Goal: Task Accomplishment & Management: Use online tool/utility

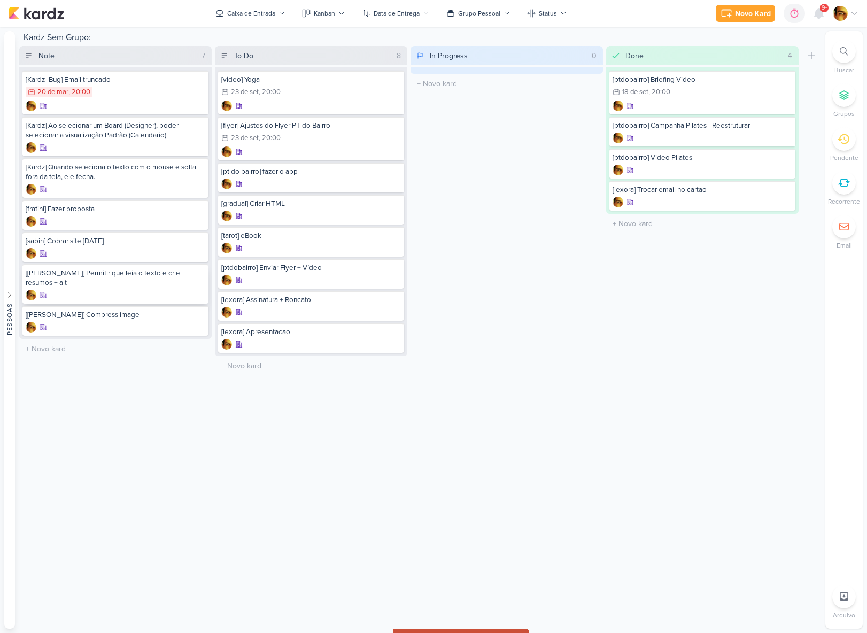
drag, startPoint x: 289, startPoint y: 243, endPoint x: 22, endPoint y: 283, distance: 269.8
click at [276, 372] on input "text" at bounding box center [311, 366] width 188 height 16
type input "[slides] 7 slides - LEXORA"
click at [262, 374] on div at bounding box center [311, 376] width 180 height 11
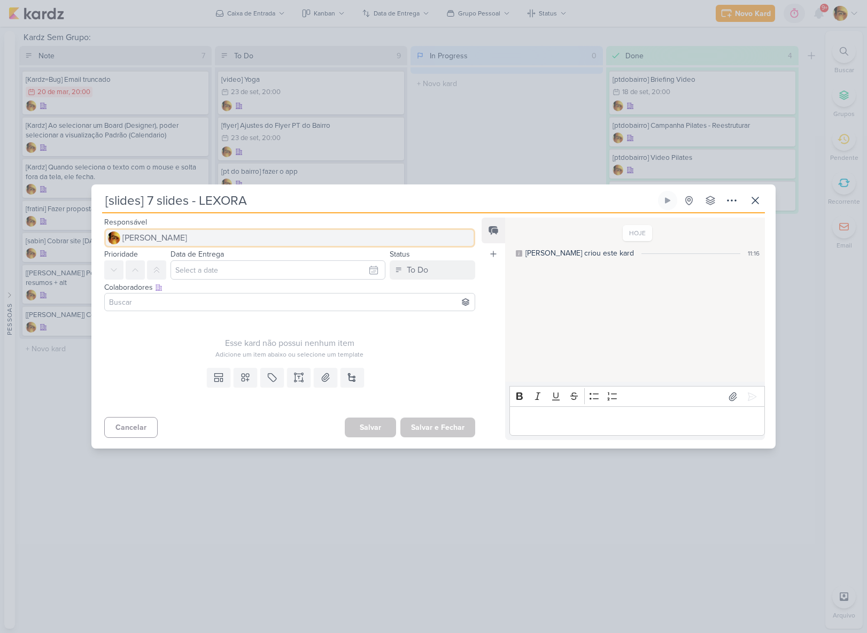
click at [184, 238] on span "[PERSON_NAME]" at bounding box center [154, 238] width 65 height 13
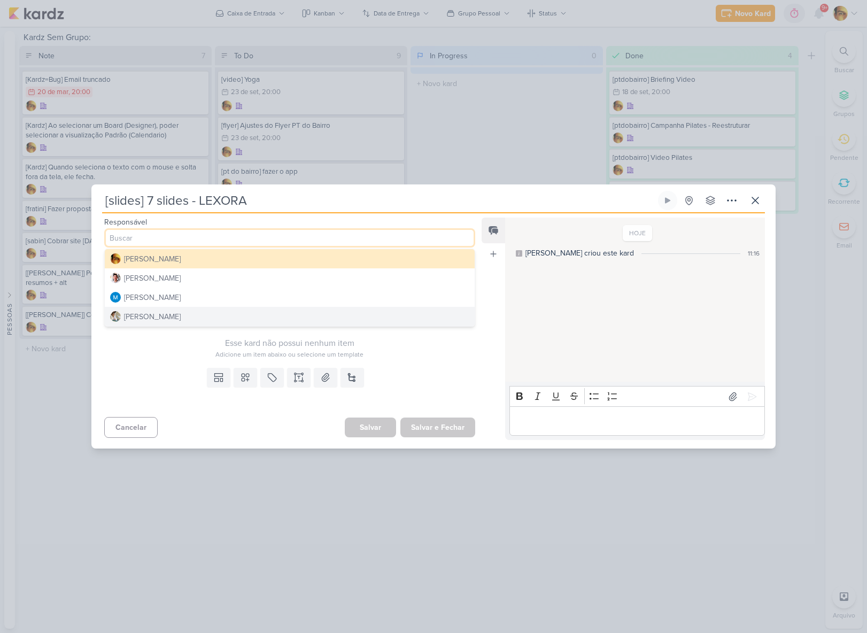
click at [182, 315] on button "[PERSON_NAME]" at bounding box center [290, 316] width 370 height 19
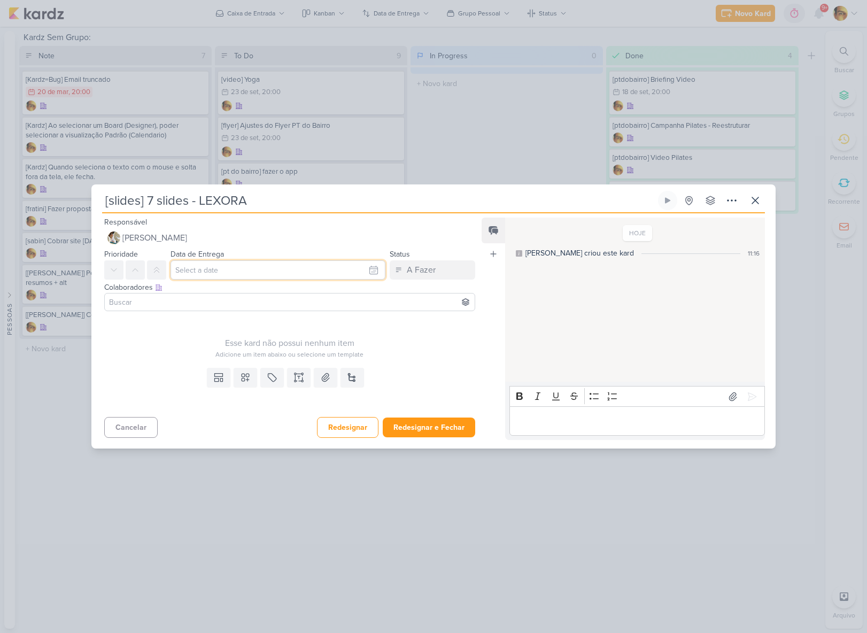
click at [299, 272] on input "text" at bounding box center [278, 269] width 215 height 19
click at [349, 363] on div "19" at bounding box center [353, 357] width 17 height 16
type input "19 de setembro de 2025 às 23:59"
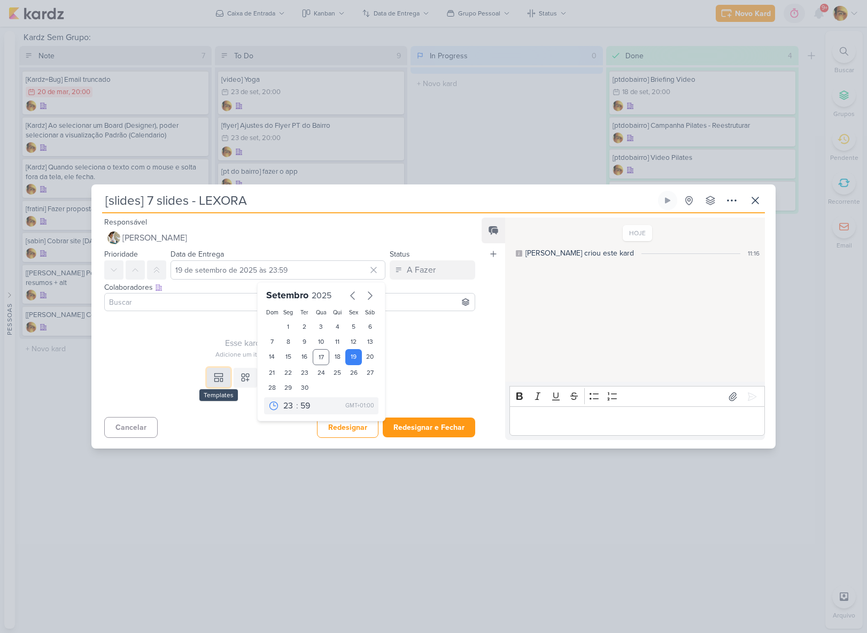
click at [217, 380] on icon at bounding box center [218, 377] width 11 height 11
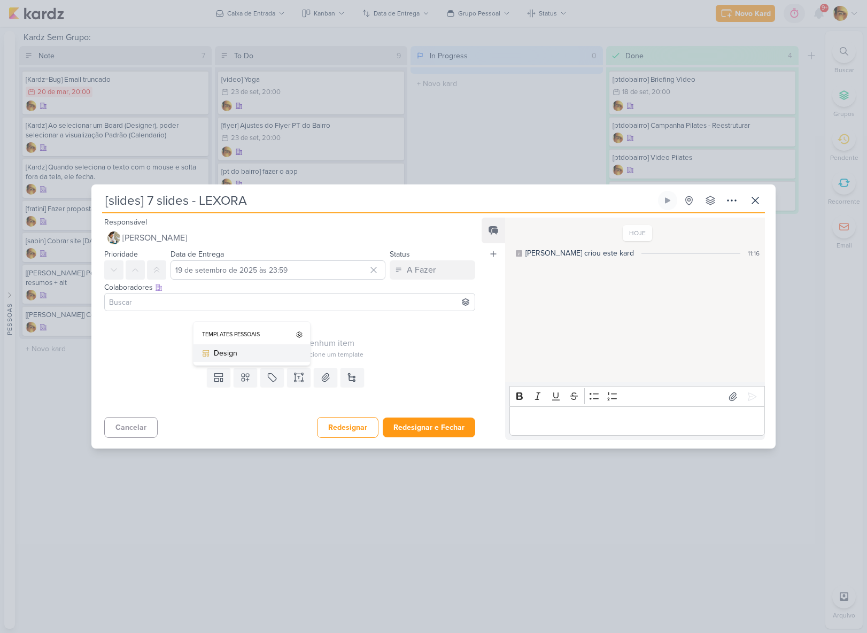
click at [220, 356] on div "Design" at bounding box center [255, 353] width 83 height 11
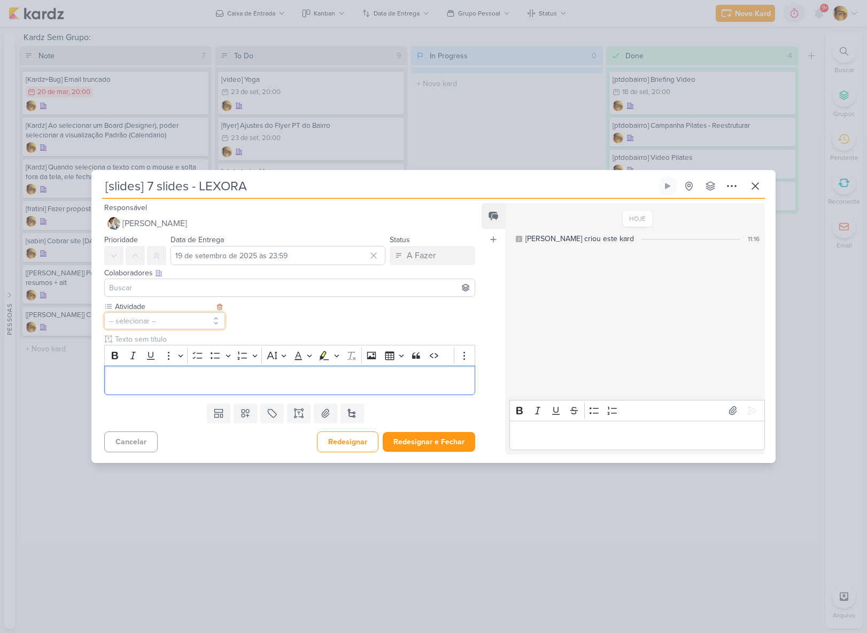
click at [170, 327] on button "-- selecionar --" at bounding box center [164, 320] width 121 height 17
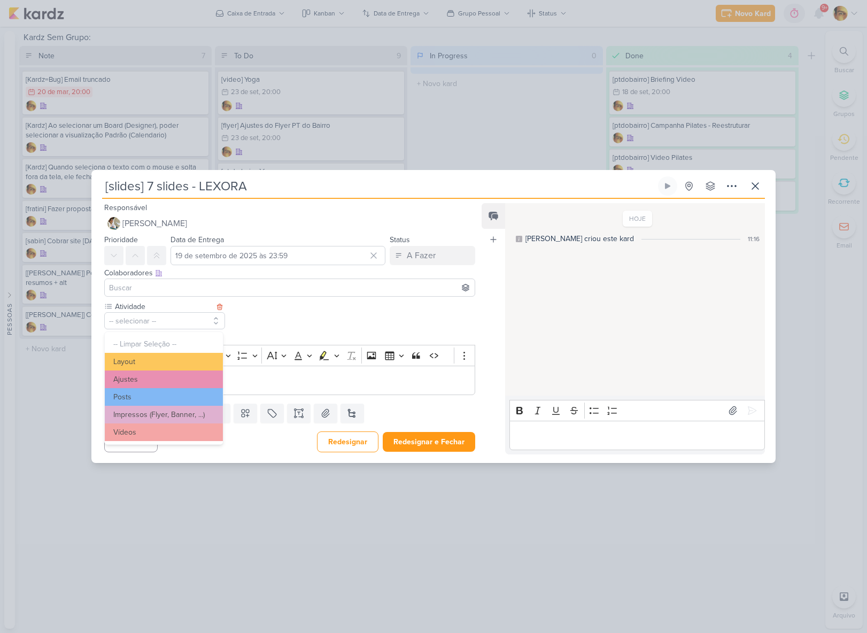
click at [159, 362] on button "Layout" at bounding box center [164, 362] width 118 height 18
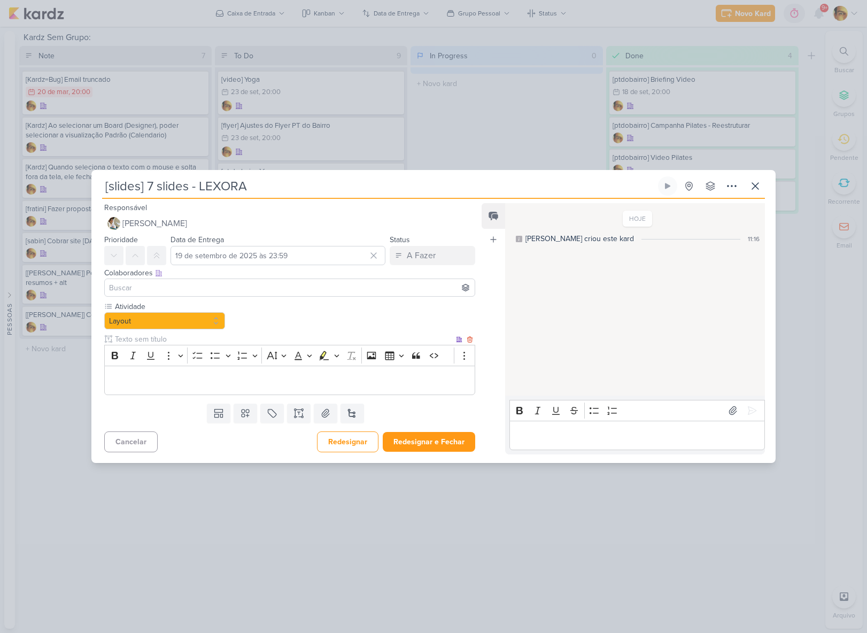
click at [148, 389] on div "Editor editing area: main" at bounding box center [289, 380] width 371 height 29
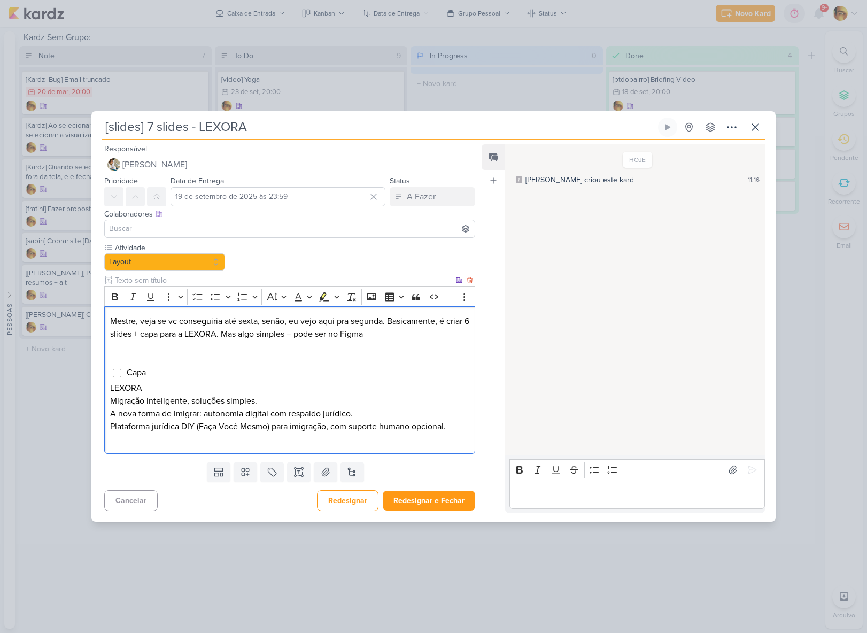
drag, startPoint x: 114, startPoint y: 387, endPoint x: 123, endPoint y: 398, distance: 14.1
click at [114, 388] on span "LEXORA" at bounding box center [126, 388] width 32 height 11
click at [265, 394] on p ""LEXORA Migração inteligente, soluções simples. A nova forma de imigrar: autono…" at bounding box center [289, 407] width 359 height 51
click at [267, 399] on p ""LEXORA Migração inteligente, soluções simples. A nova forma de imigrar: autono…" at bounding box center [289, 407] width 359 height 51
click at [450, 428] on p ""LEXORA Migração inteligente, soluções simples." A nova forma de imigrar: auton…" at bounding box center [289, 407] width 359 height 51
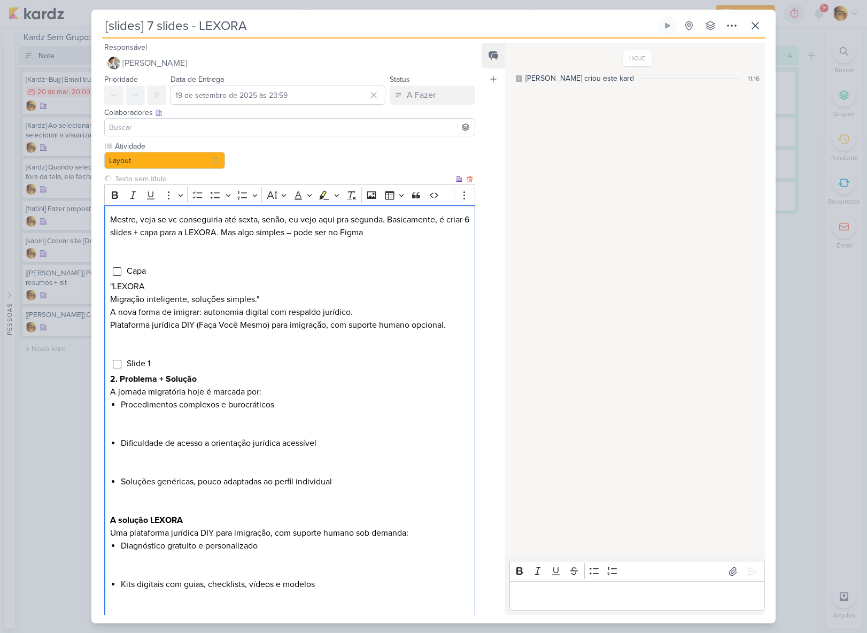
scroll to position [103, 0]
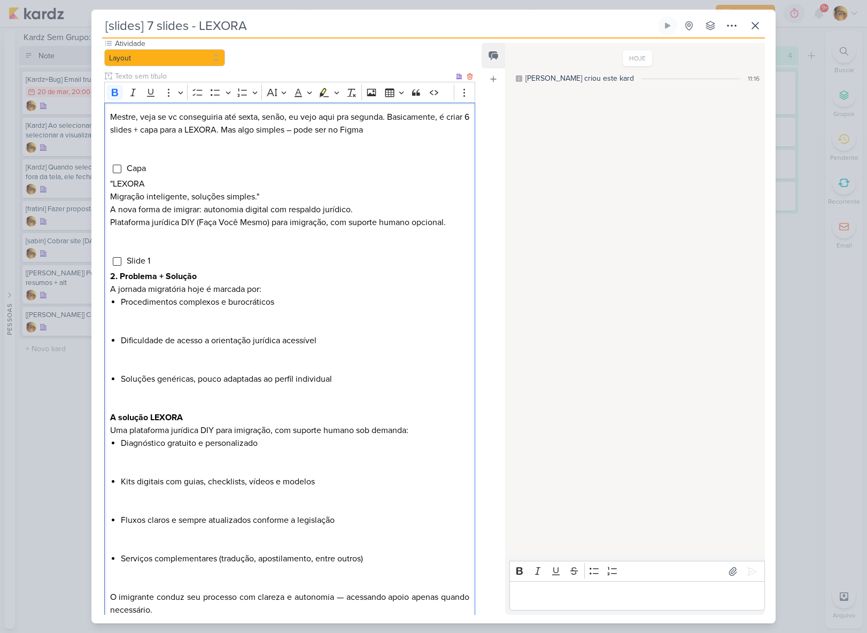
drag, startPoint x: 120, startPoint y: 276, endPoint x: 120, endPoint y: 282, distance: 6.4
click at [120, 276] on strong "2. Problema + Solução" at bounding box center [153, 276] width 87 height 11
click at [165, 325] on li "Procedimentos complexos e burocráticos" at bounding box center [295, 315] width 349 height 39
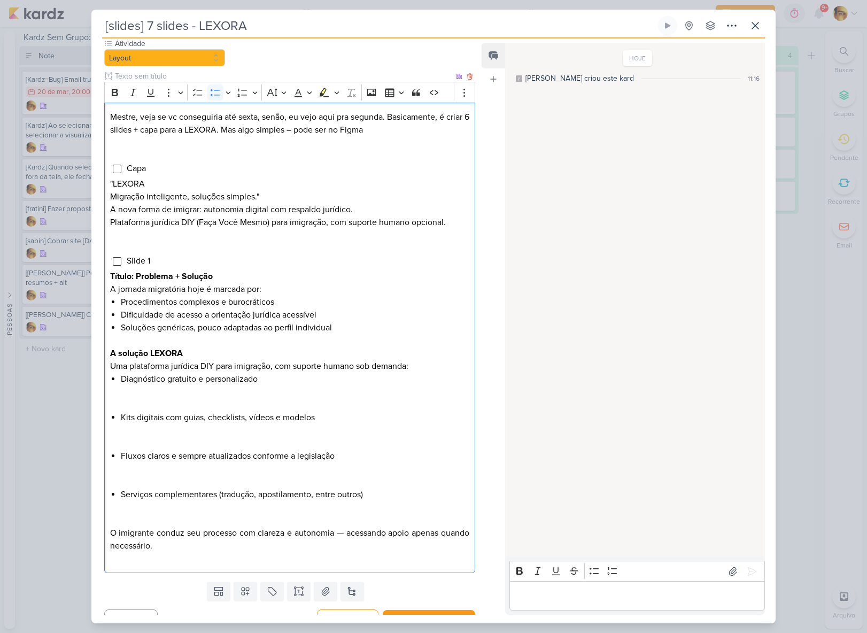
click at [158, 395] on li "Diagnóstico gratuito e personalizado" at bounding box center [295, 392] width 349 height 39
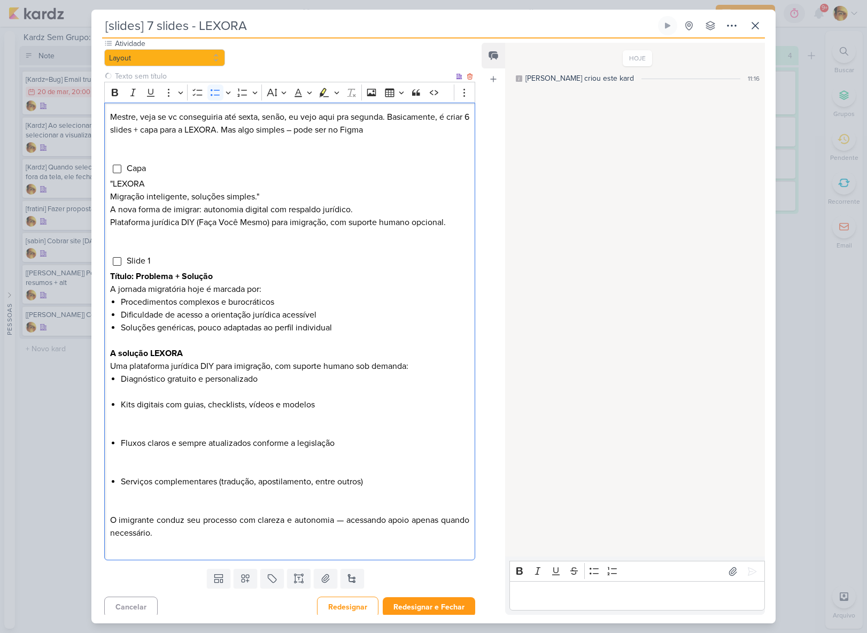
click at [158, 422] on li "Kits digitais com guias, checklists, vídeos e modelos" at bounding box center [295, 417] width 349 height 39
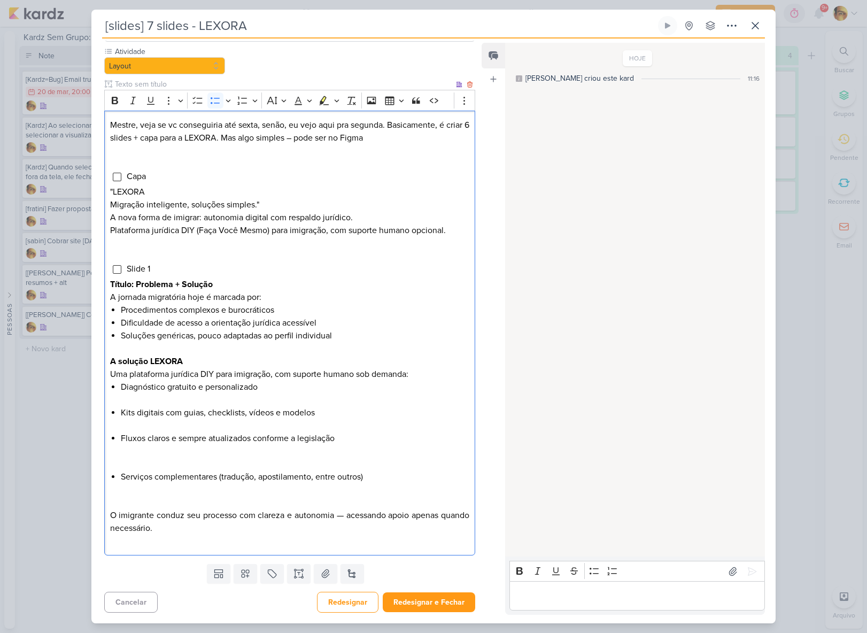
click at [157, 463] on li "Fluxos claros e sempre atualizados conforme a legislação" at bounding box center [295, 451] width 349 height 39
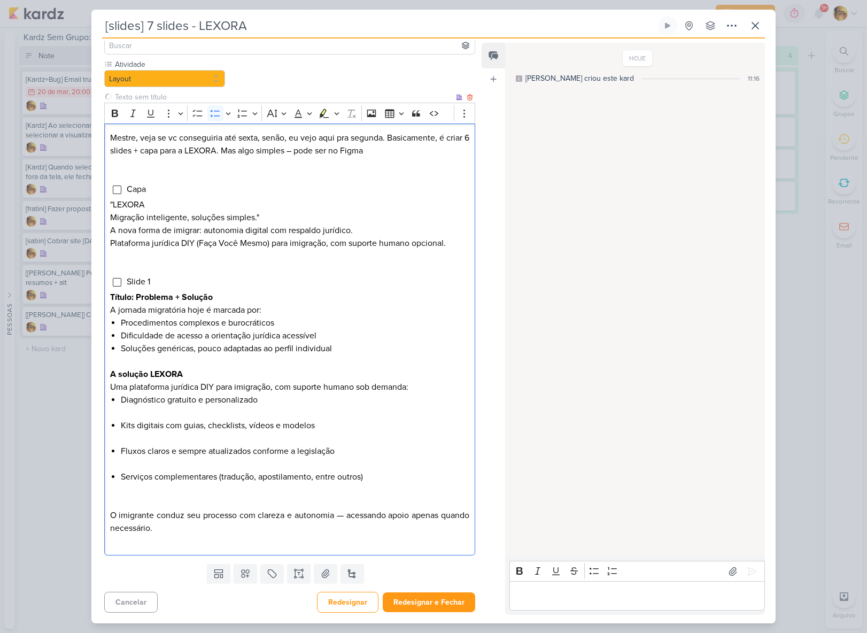
scroll to position [82, 0]
click at [148, 439] on li "Kits digitais com guias, checklists, vídeos e modelos" at bounding box center [295, 432] width 349 height 26
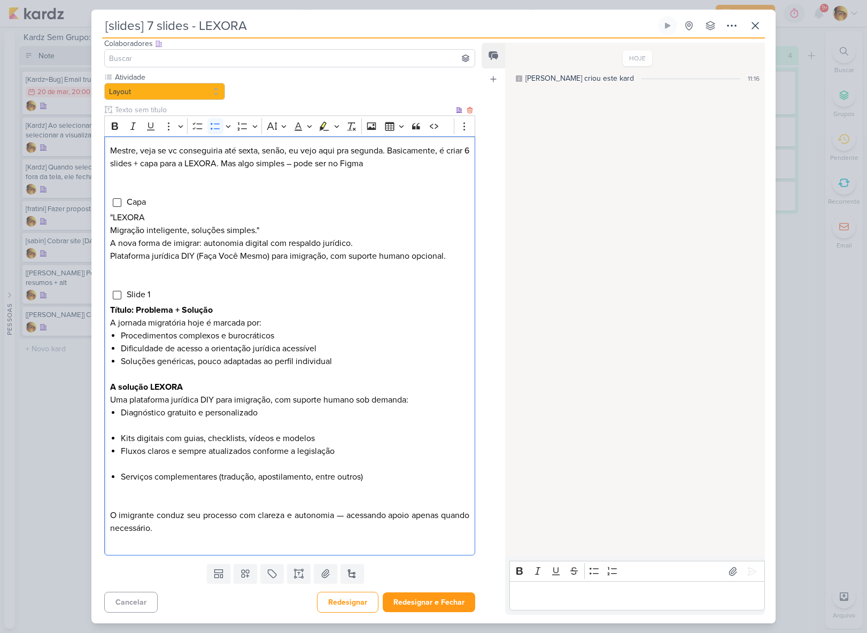
click at [145, 422] on li "Diagnóstico gratuito e personalizado" at bounding box center [295, 419] width 349 height 26
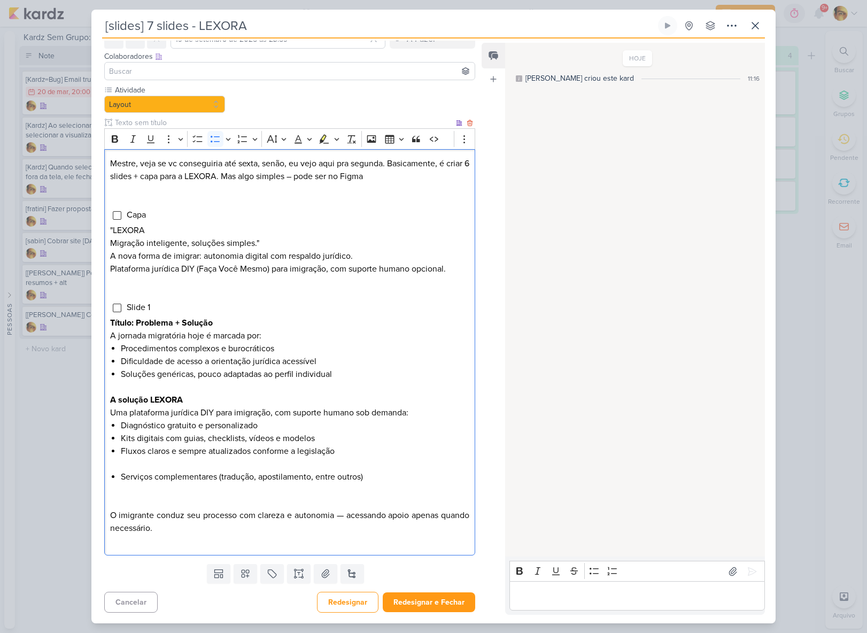
click at [143, 463] on li "Fluxos claros e sempre atualizados conforme a legislação" at bounding box center [295, 458] width 349 height 26
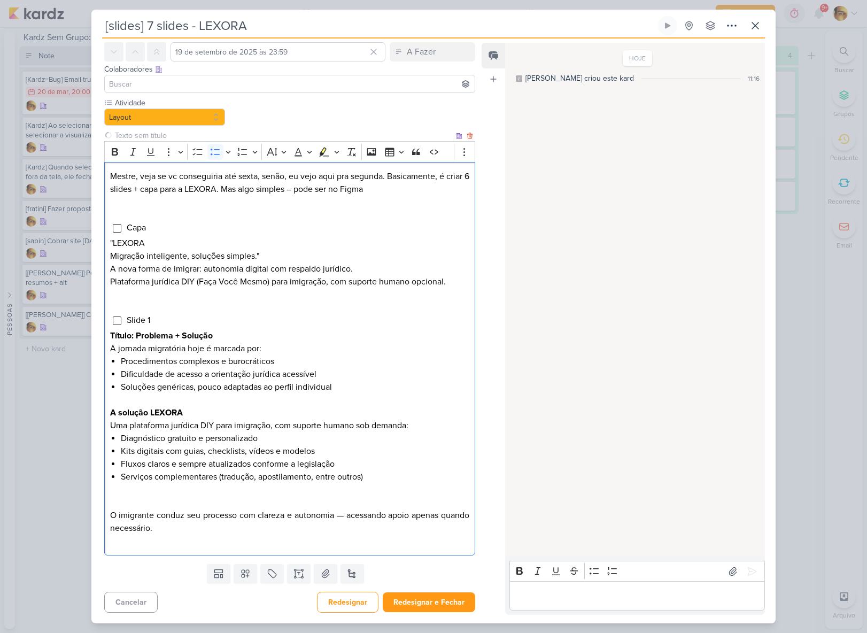
scroll to position [43, 0]
click at [382, 189] on p "Mestre, veja se vc conseguiria até sexta, senão, eu vejo aqui pra segunda. Basi…" at bounding box center [289, 183] width 359 height 26
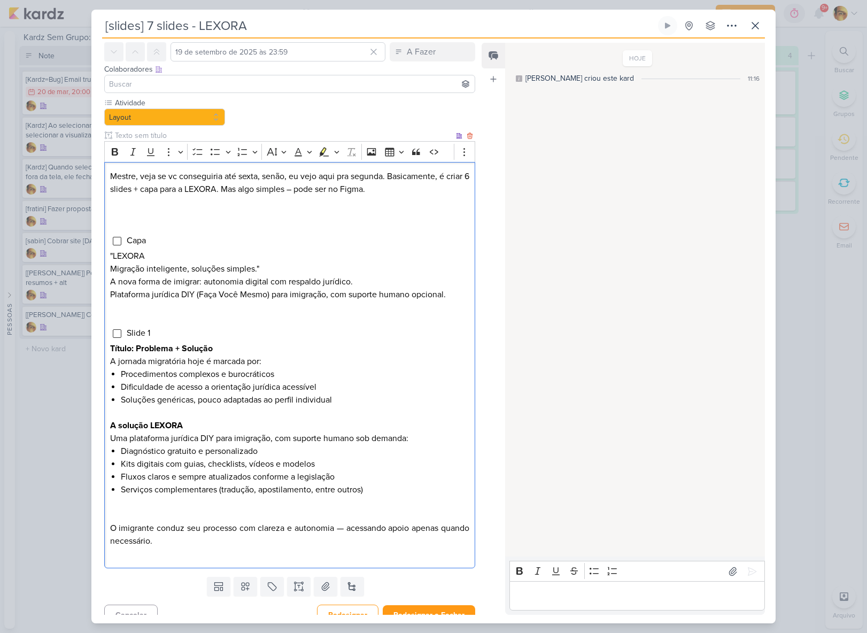
scroll to position [69, 0]
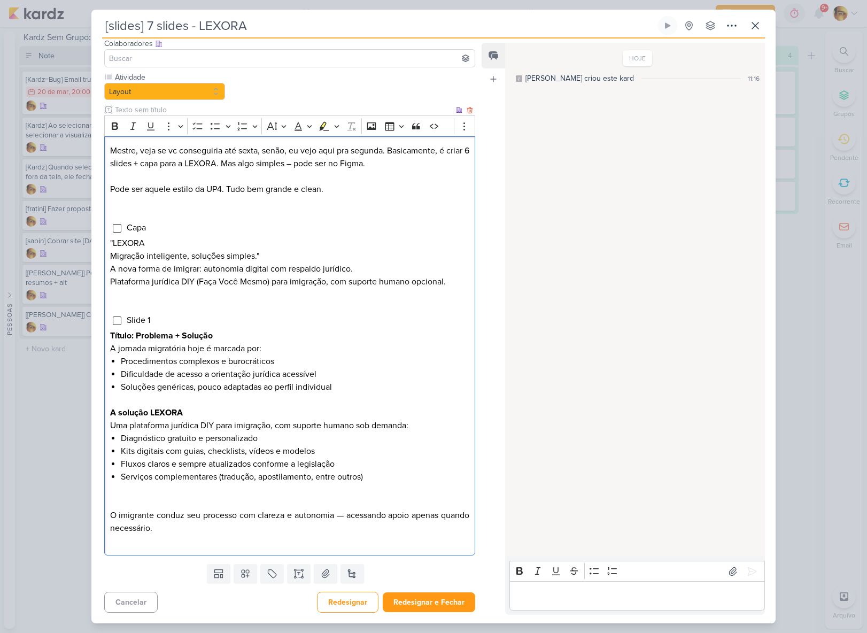
click at [211, 501] on li "Serviços complementares (tradução, apostilamento, entre outros)" at bounding box center [295, 490] width 349 height 39
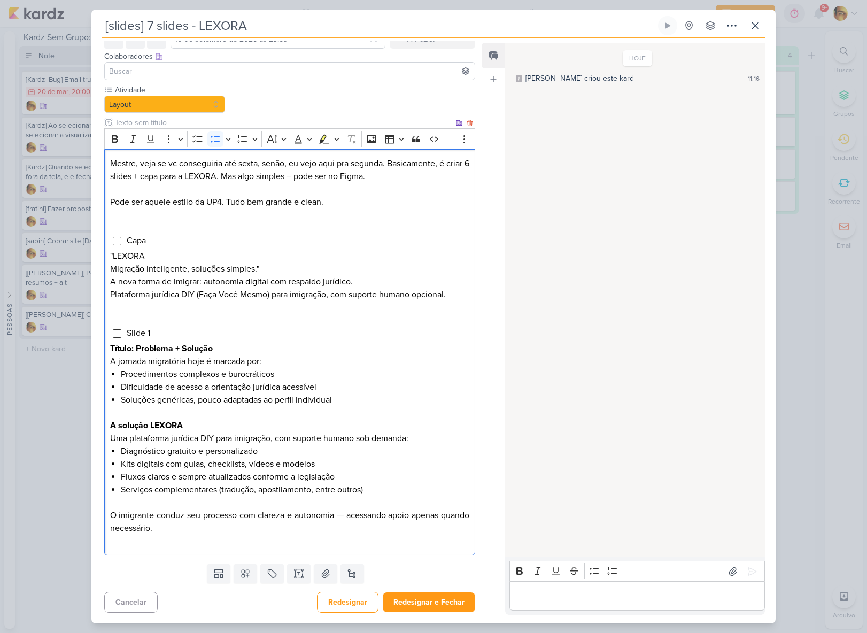
scroll to position [56, 0]
click at [202, 525] on p "O imigrante conduz seu processo com clareza e autonomia — acessando apoio apena…" at bounding box center [289, 522] width 359 height 26
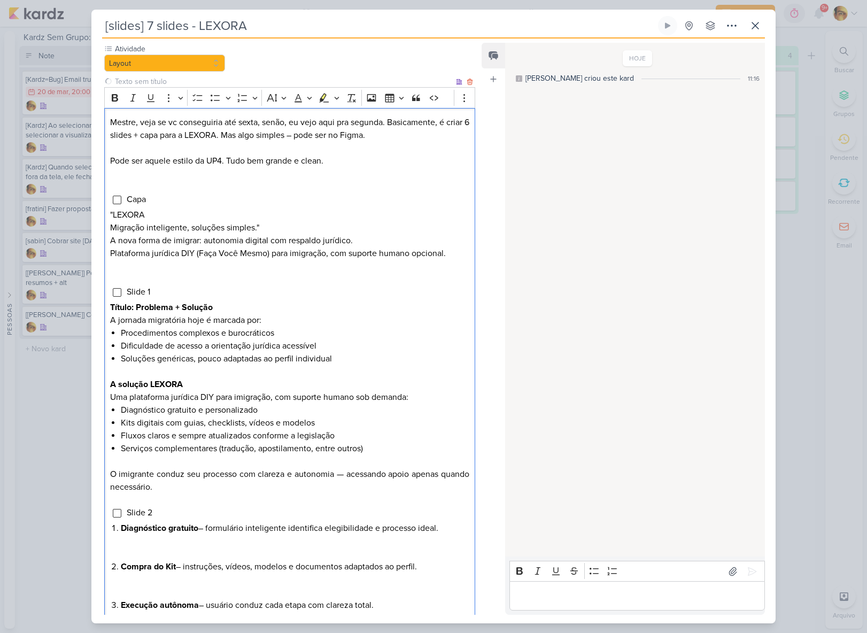
scroll to position [170, 0]
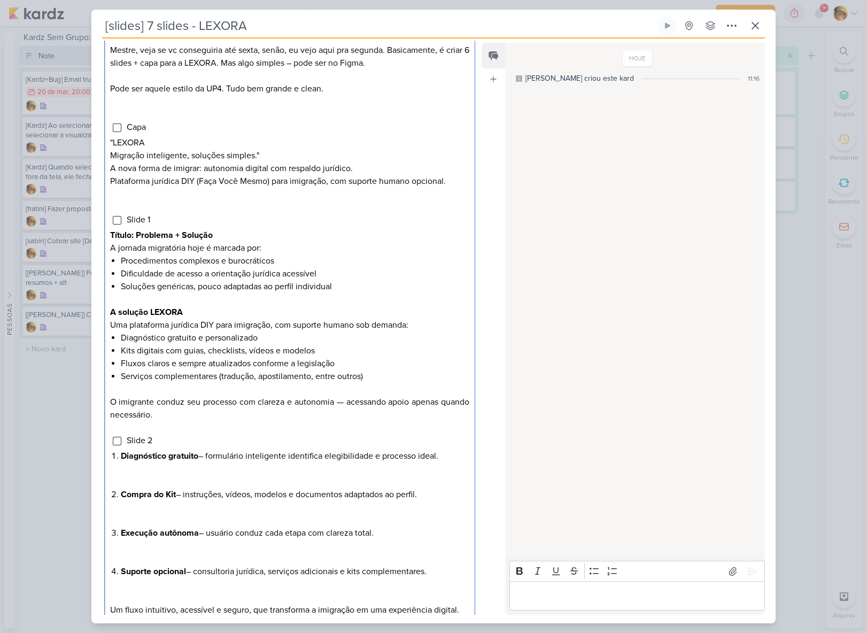
click at [189, 475] on li "Diagnóstico gratuito – formulário inteligente identifica elegibilidade e proces…" at bounding box center [295, 469] width 349 height 39
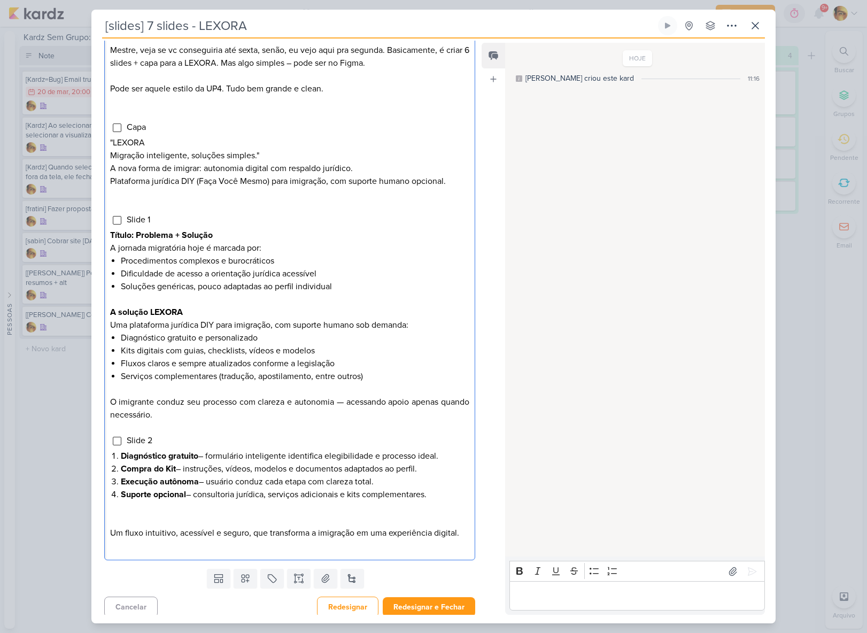
click at [189, 512] on li "Suporte opcional – consultoria jurídica, serviços adicionais e kits complementa…" at bounding box center [295, 507] width 349 height 39
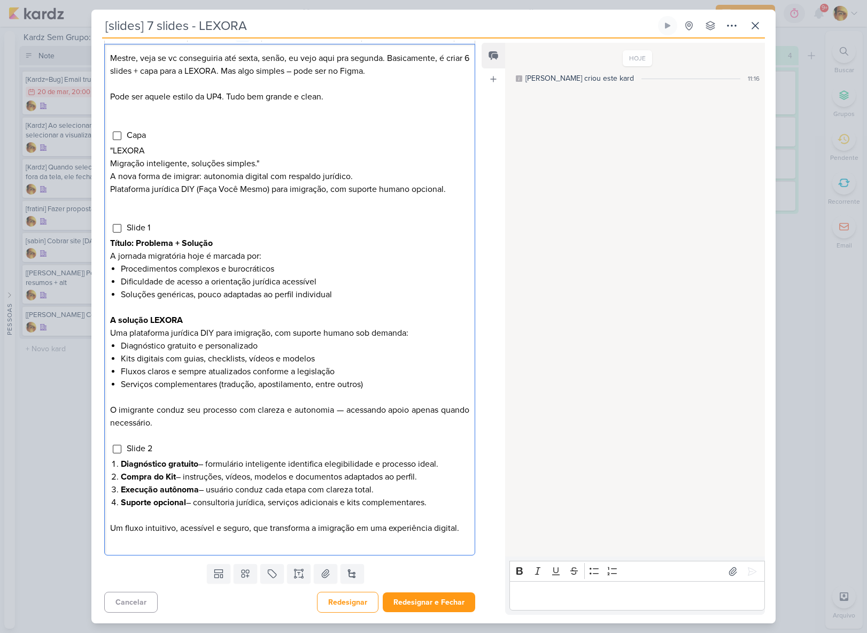
drag, startPoint x: 459, startPoint y: 529, endPoint x: 465, endPoint y: 551, distance: 23.1
click at [460, 530] on p "Um fluxo intuitivo, acessível e seguro, que transforma a imigração em uma exper…" at bounding box center [289, 528] width 359 height 13
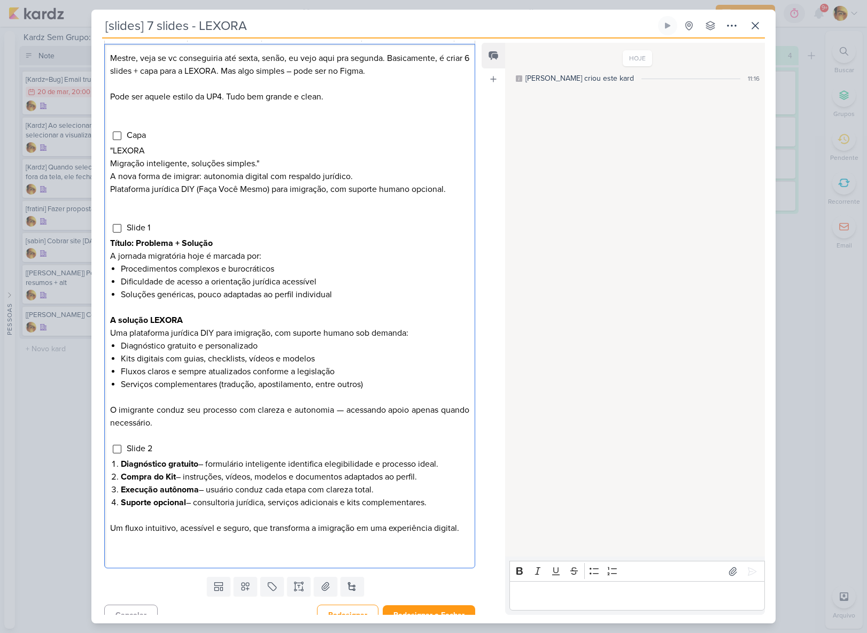
scroll to position [170, 0]
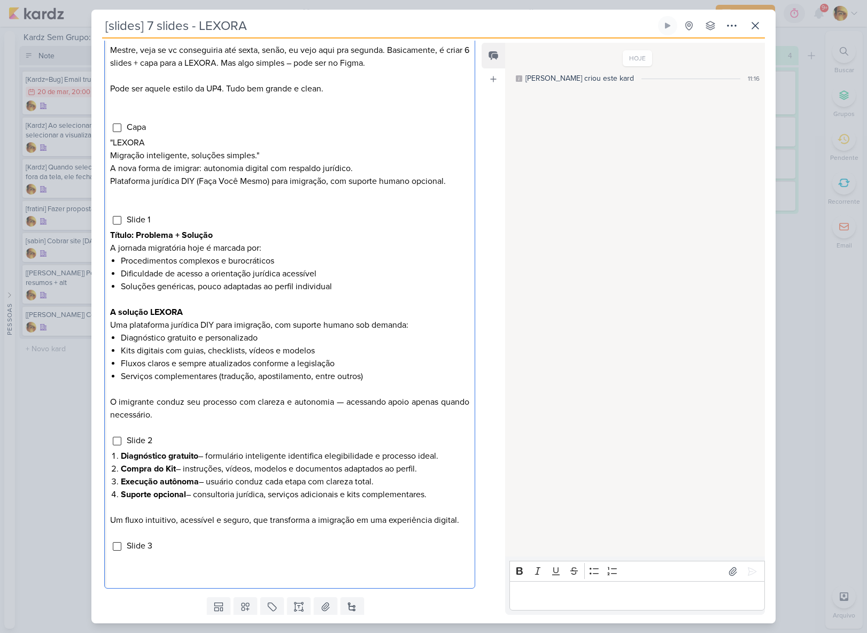
click at [166, 584] on div "Mestre, veja se vc conseguiria até sexta, senão, eu vejo aqui pra segunda. Basi…" at bounding box center [289, 312] width 371 height 553
click at [173, 570] on p "Editor editing area: main" at bounding box center [289, 574] width 359 height 13
click at [165, 443] on li "Slide 2" at bounding box center [297, 440] width 343 height 13
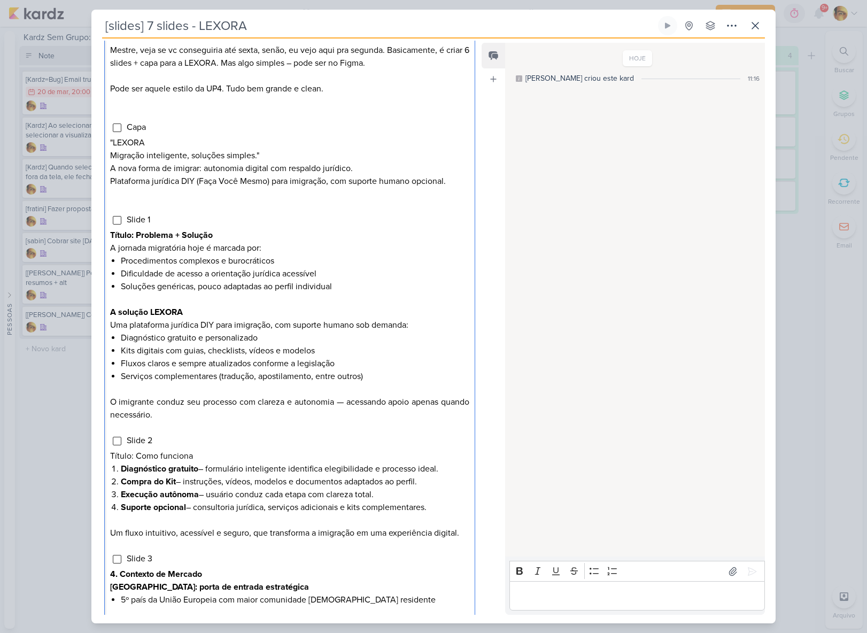
scroll to position [416, 0]
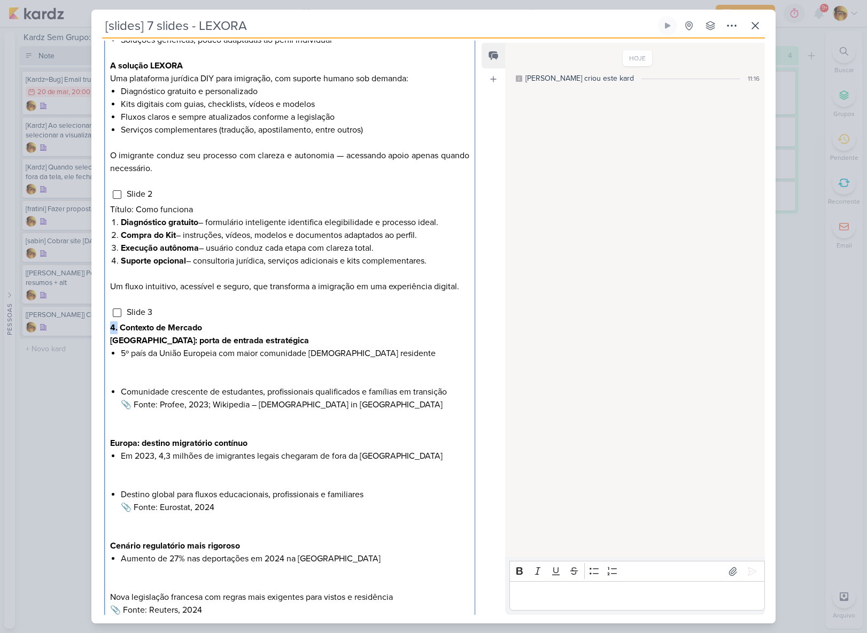
click at [110, 327] on strong "4. Contexto de Mercado" at bounding box center [156, 327] width 92 height 11
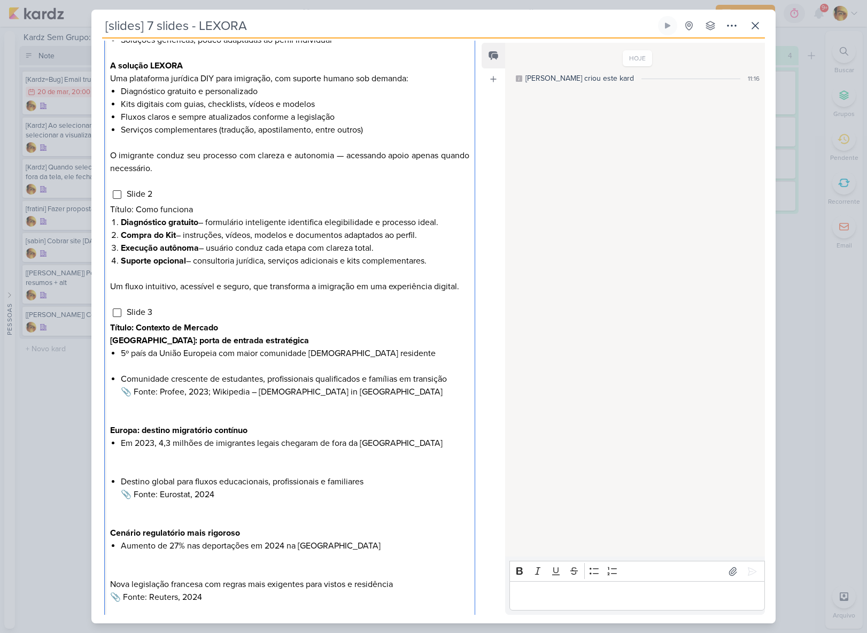
click at [173, 414] on li "Comunidade crescente de estudantes, profissionais qualificados e famílias em tr…" at bounding box center [295, 398] width 349 height 51
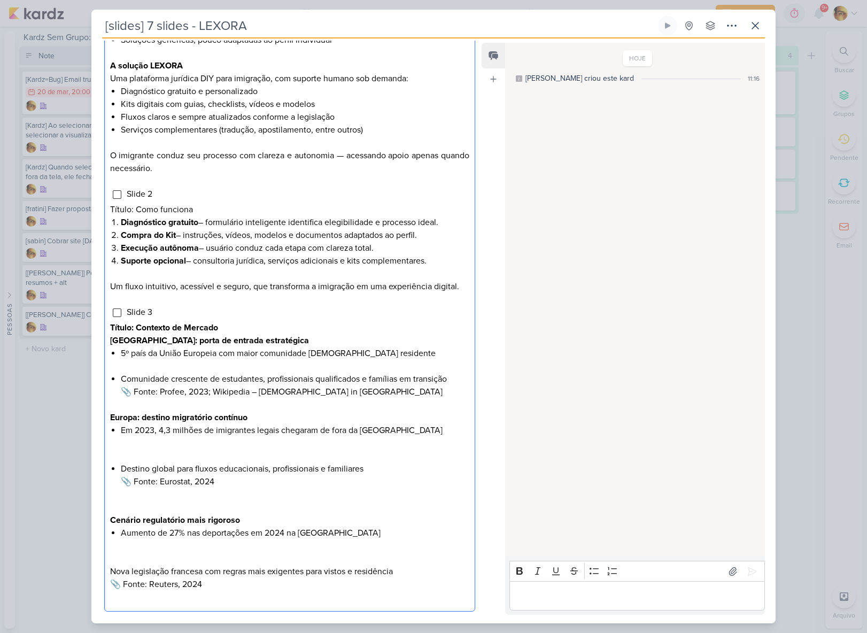
click at [171, 457] on li "Em 2023, 4,3 milhões de imigrantes legais chegaram de fora da [GEOGRAPHIC_DATA]" at bounding box center [295, 443] width 349 height 39
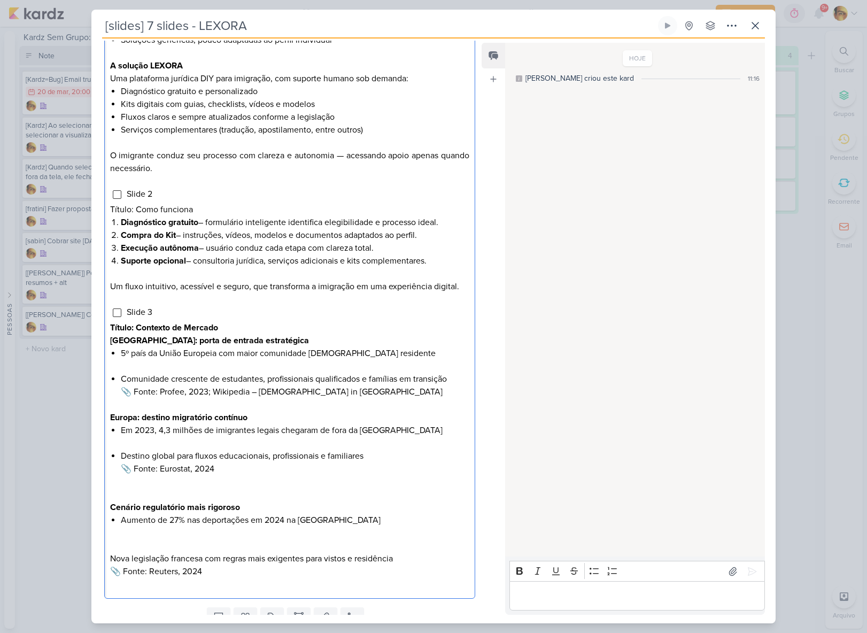
click at [130, 466] on span "📎 Fonte: Eurostat, 2024" at bounding box center [168, 469] width 94 height 11
click at [133, 394] on span "📎 Fonte: Profee, 2023; Wikipedia – [DEMOGRAPHIC_DATA] in [GEOGRAPHIC_DATA]" at bounding box center [282, 392] width 322 height 11
click at [139, 486] on li "Destino global para fluxos educacionais, profissionais e familiares Fonte: Euro…" at bounding box center [295, 475] width 349 height 51
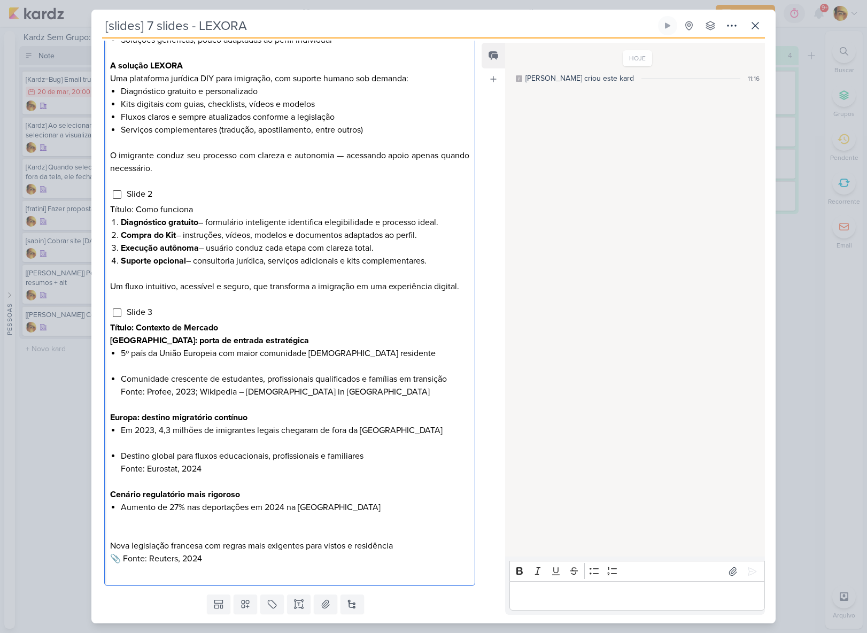
click at [139, 516] on li "Aumento de 27% nas deportações em 2024 na [GEOGRAPHIC_DATA]" at bounding box center [295, 520] width 349 height 39
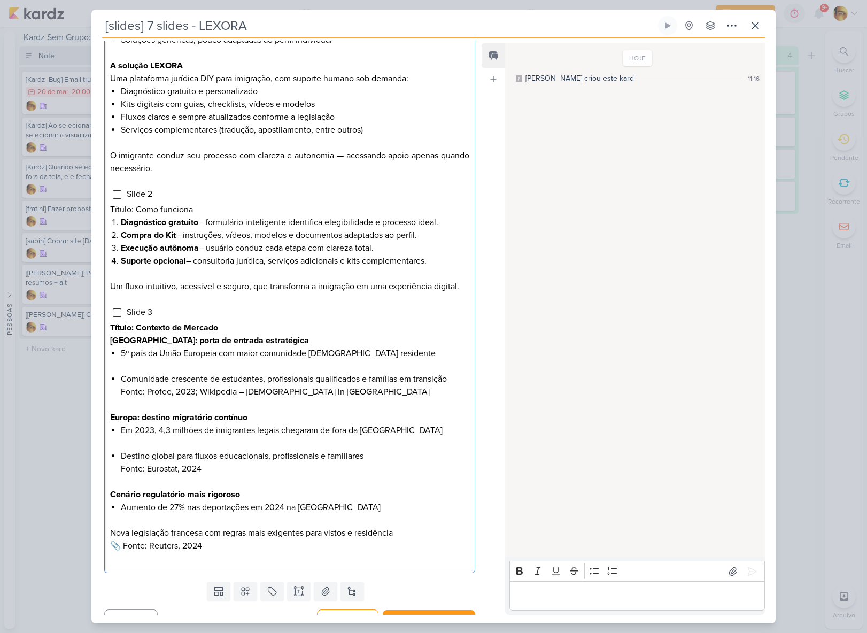
click at [119, 547] on span "📎 Fonte: Reuters, 2024" at bounding box center [156, 546] width 92 height 11
click at [111, 535] on span "Nova legislação francesa com regras mais exigentes para vistos e residência" at bounding box center [251, 533] width 283 height 11
click at [214, 13] on icon "Editor toolbar" at bounding box center [215, 10] width 9 height 6
click at [174, 523] on li "Aumento de 27% nas deportações em 2024 na [GEOGRAPHIC_DATA]" at bounding box center [295, 514] width 349 height 26
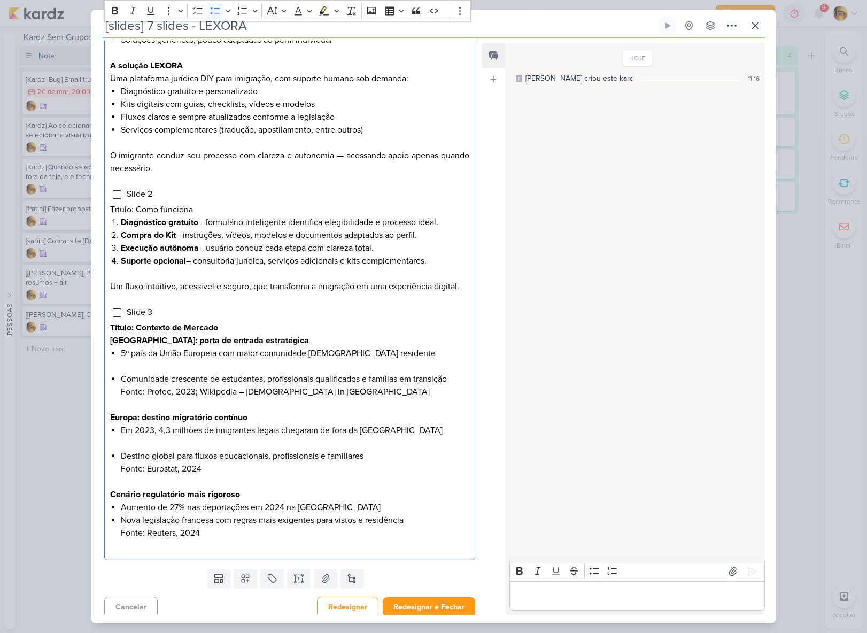
click at [162, 448] on li "Em 2023, 4,3 milhões de imigrantes legais chegaram de fora da [GEOGRAPHIC_DATA]" at bounding box center [295, 437] width 349 height 26
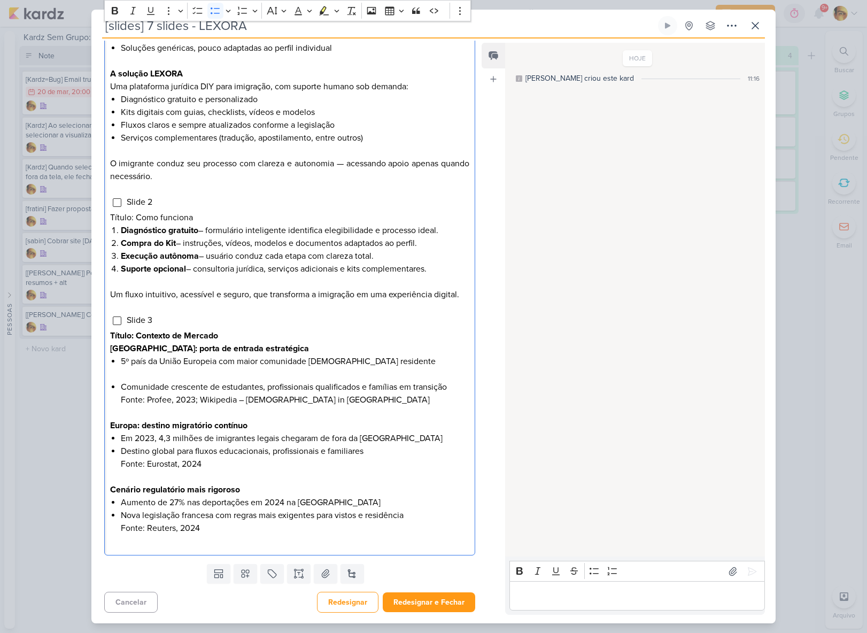
click at [155, 370] on li "5º país da União Europeia com maior comunidade [DEMOGRAPHIC_DATA] residente" at bounding box center [295, 368] width 349 height 26
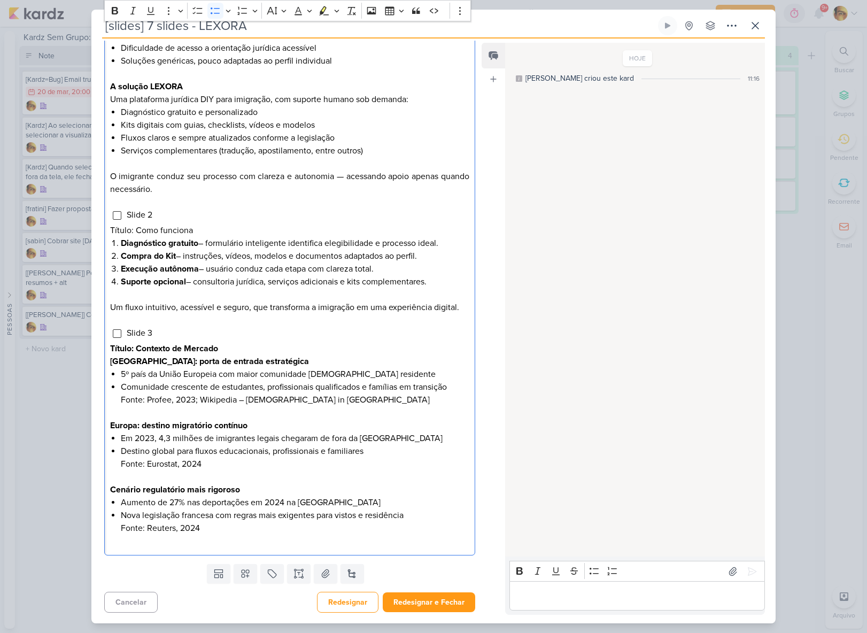
click at [234, 520] on span "Nova legislação francesa com regras mais exigentes para vistos e residência" at bounding box center [262, 515] width 283 height 11
click at [236, 529] on li "Nova legislação francesa com regras mais exigentes para vistos e residência Fon…" at bounding box center [295, 522] width 349 height 26
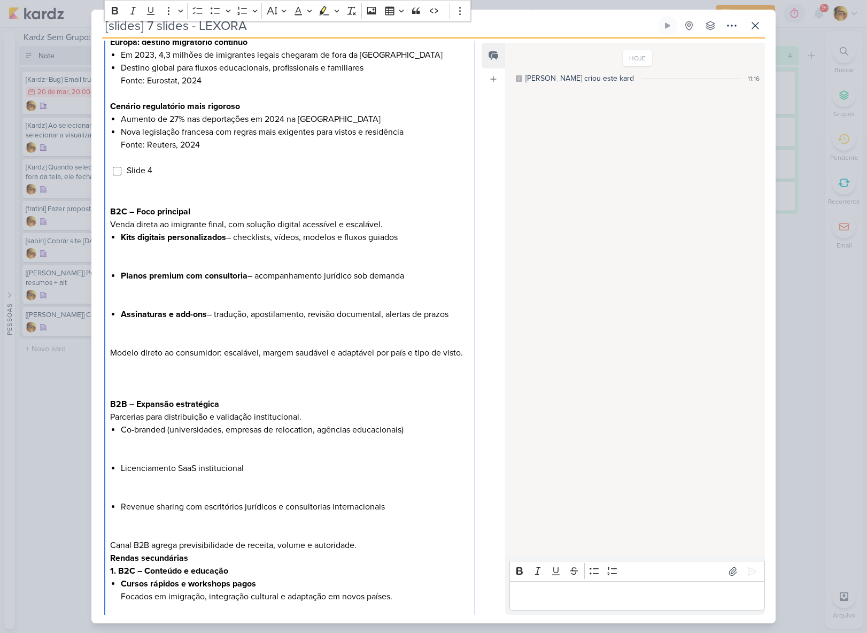
scroll to position [772, 0]
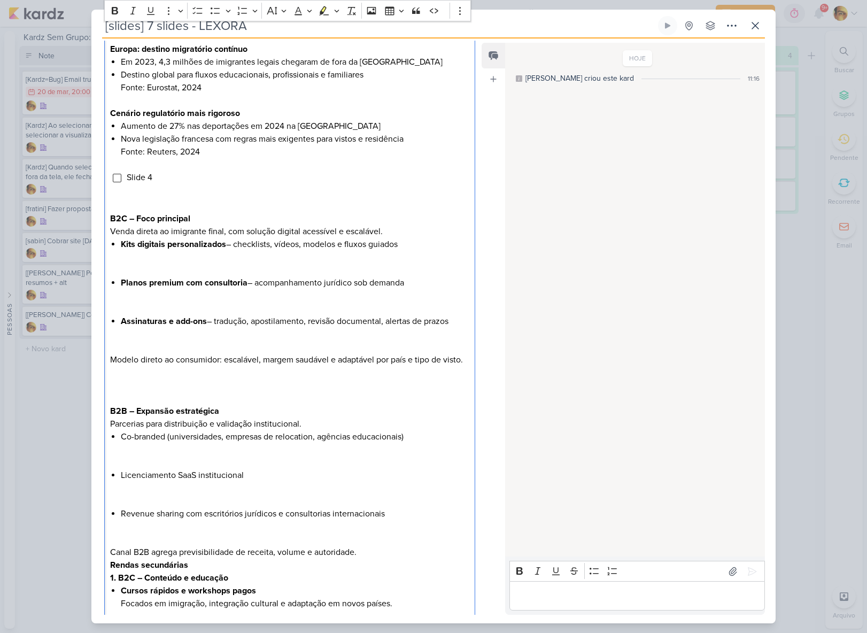
click at [117, 202] on p "Editor editing area: main" at bounding box center [289, 205] width 359 height 13
click at [110, 216] on strong "B2C – Foco principal" at bounding box center [150, 218] width 80 height 11
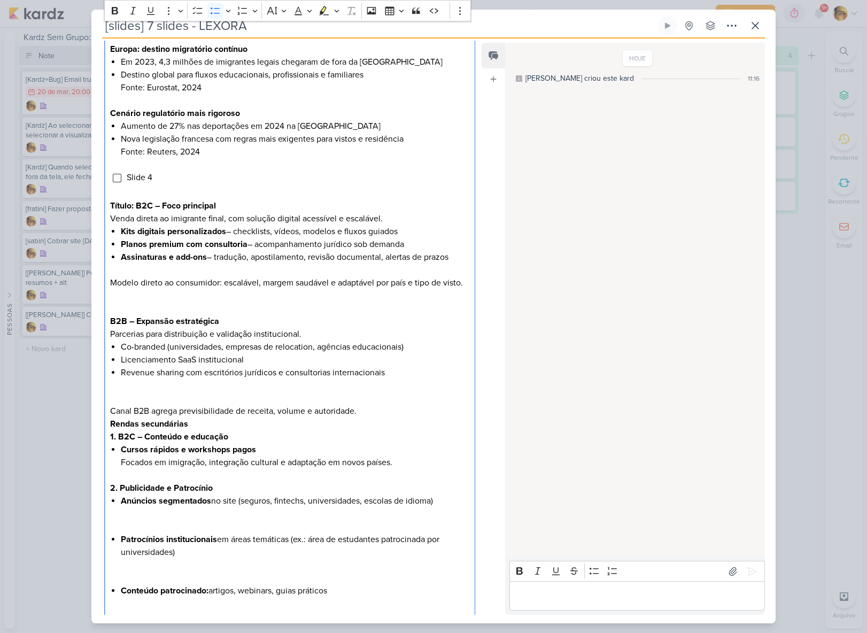
click at [156, 532] on li "Anúncios segmentados no site (seguros, fintechs, universidades, escolas de idio…" at bounding box center [295, 514] width 349 height 39
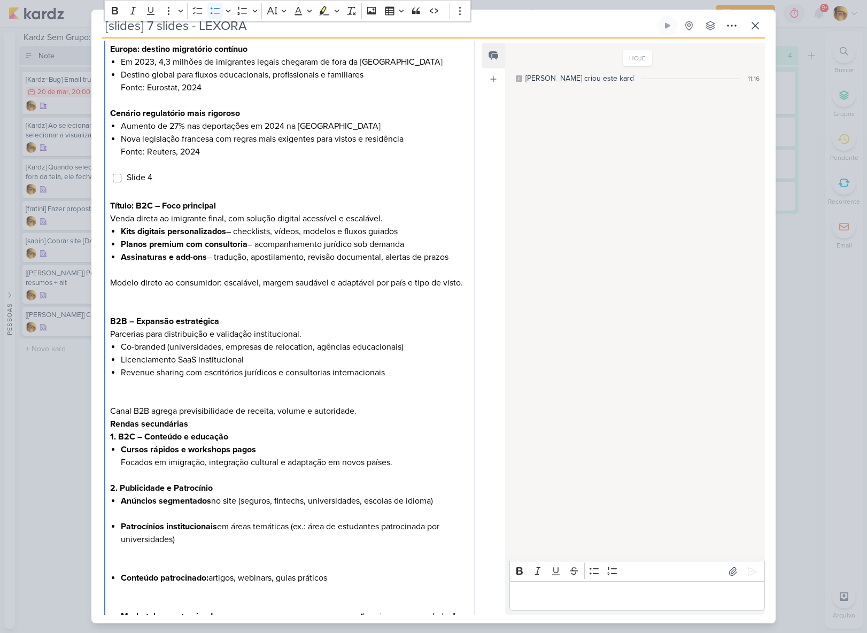
click at [157, 562] on li "Patrocínios institucionais em áreas temáticas (ex.: área de estudantes patrocin…" at bounding box center [295, 545] width 349 height 51
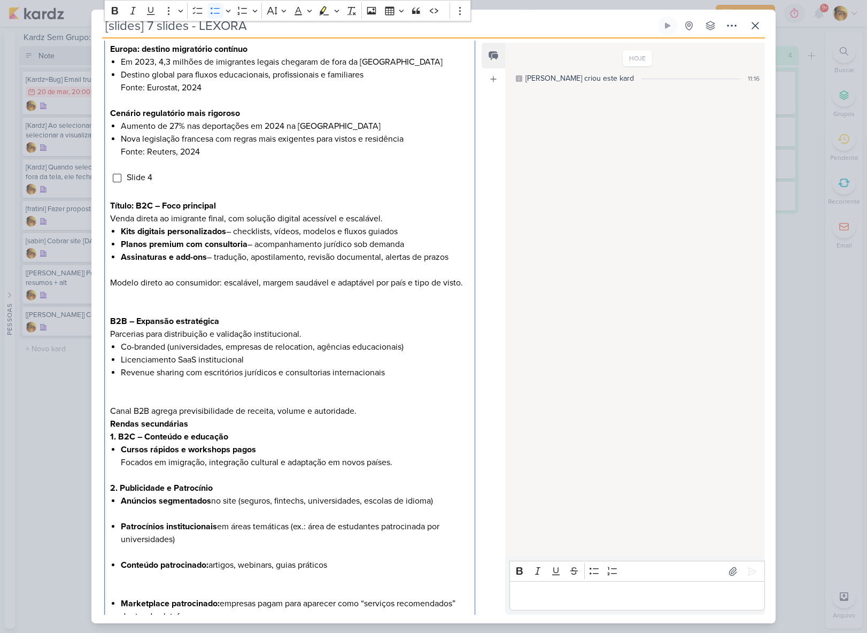
scroll to position [818, 0]
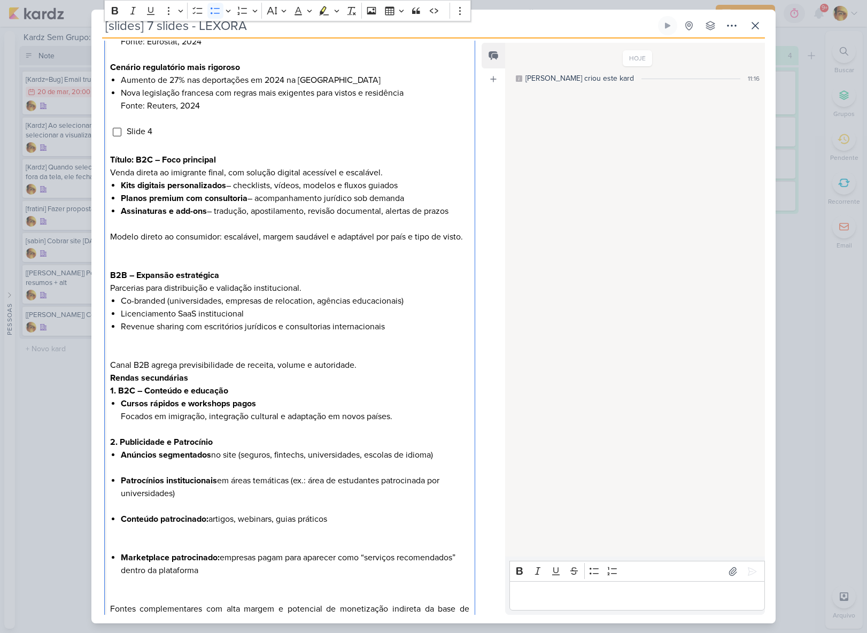
click at [149, 551] on li "Conteúdo patrocinado: artigos, webinars, guias práticos" at bounding box center [295, 532] width 349 height 39
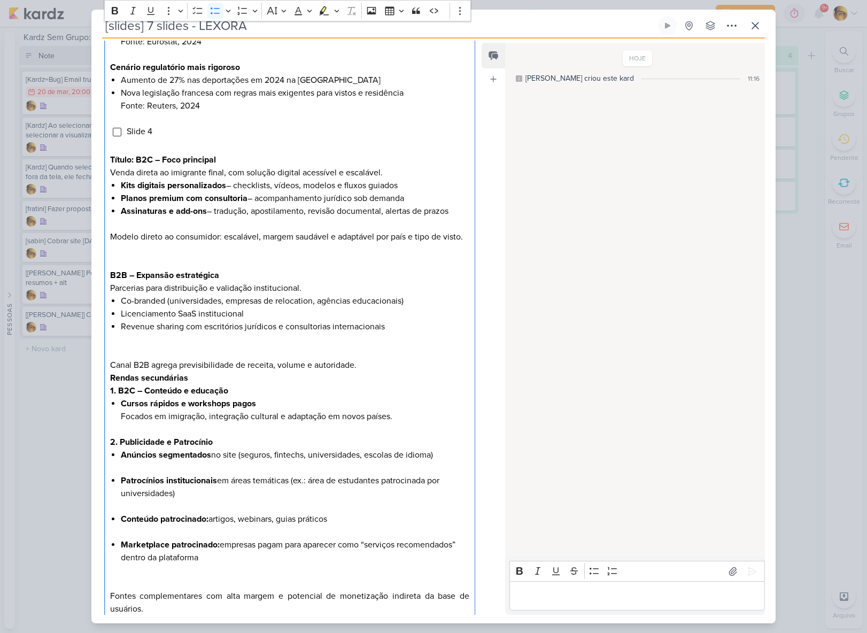
scroll to position [911, 0]
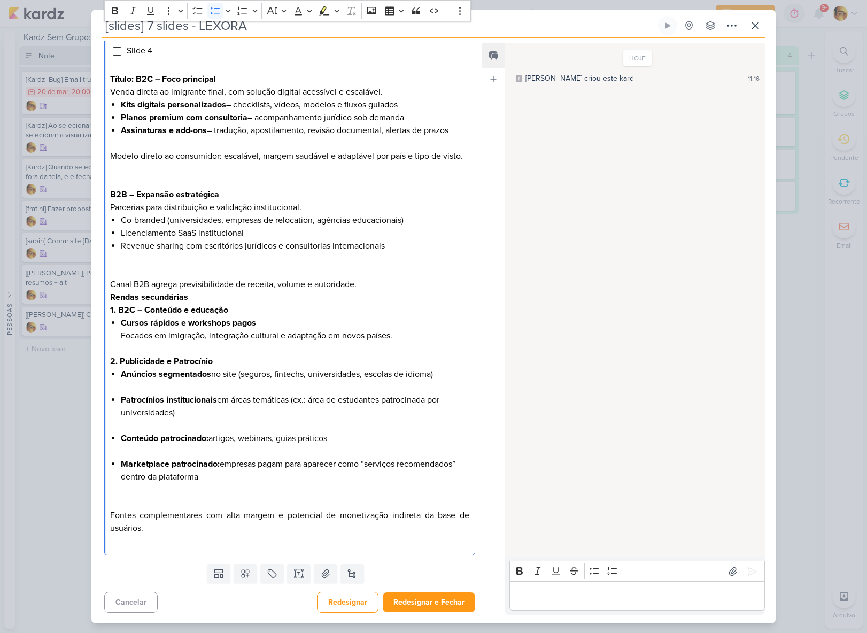
click at [151, 493] on li "Marketplace patrocinado: empresas pagam para aparecer como “serviços recomendad…" at bounding box center [295, 483] width 349 height 51
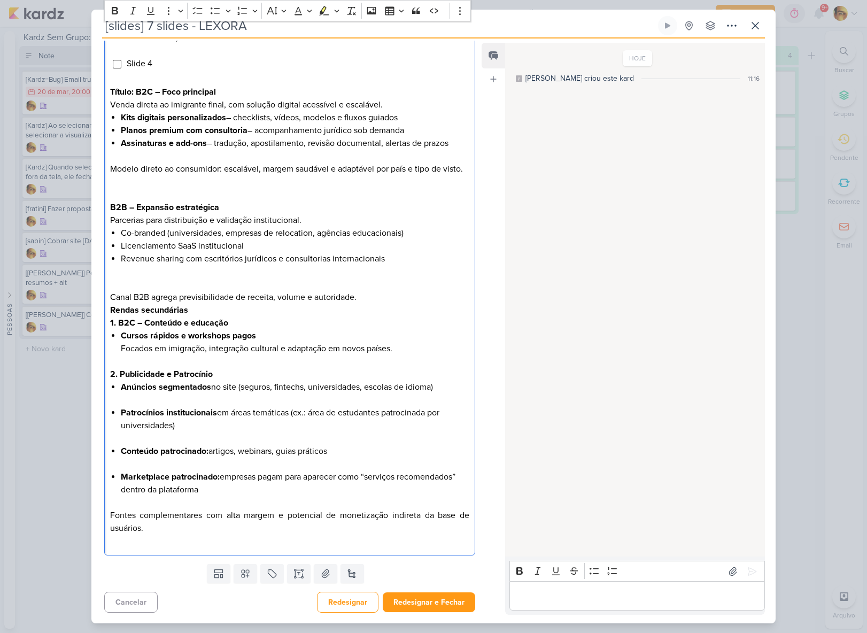
click at [114, 512] on span "Fontes complementares com alta margem e potencial de monetização indireta da ba…" at bounding box center [289, 522] width 359 height 24
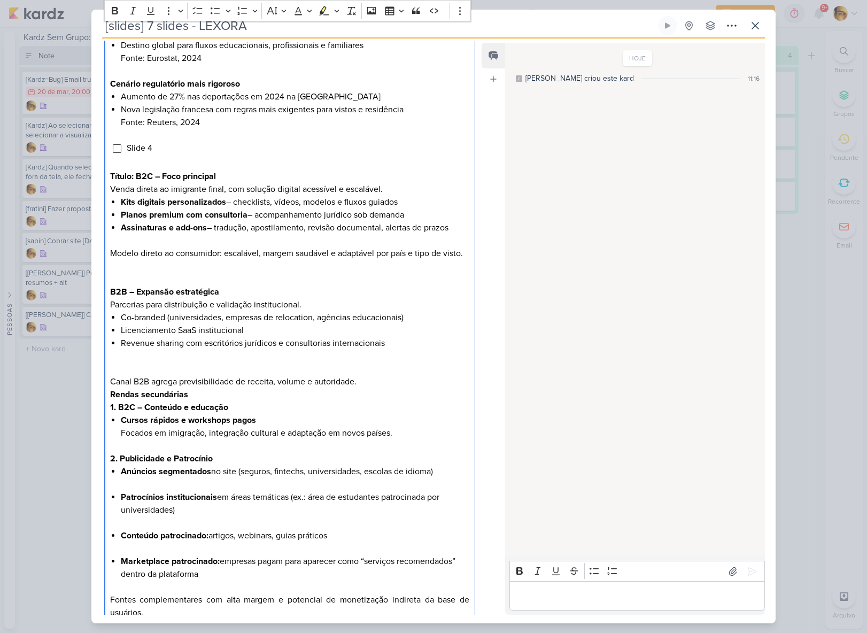
scroll to position [801, 0]
click at [168, 150] on li "Slide 4" at bounding box center [297, 148] width 343 height 13
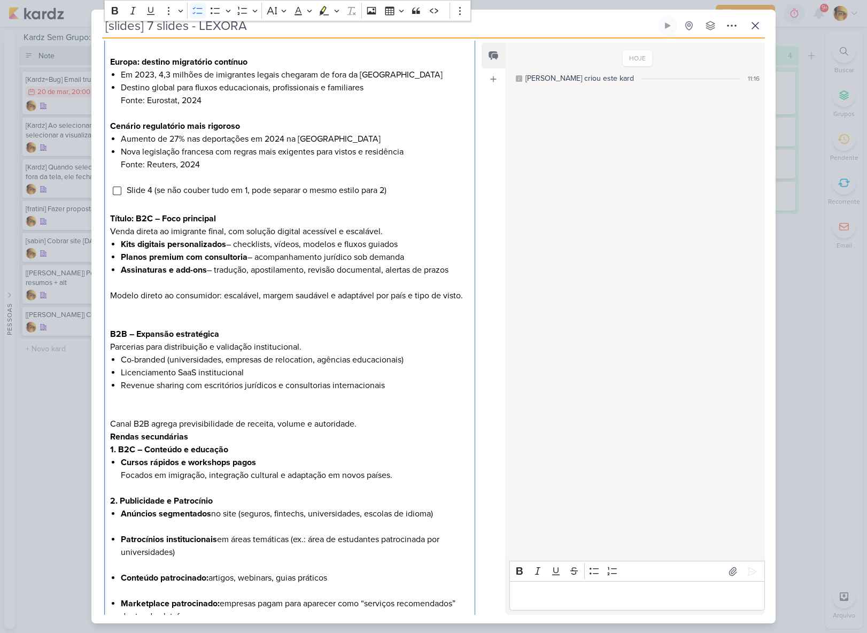
scroll to position [898, 0]
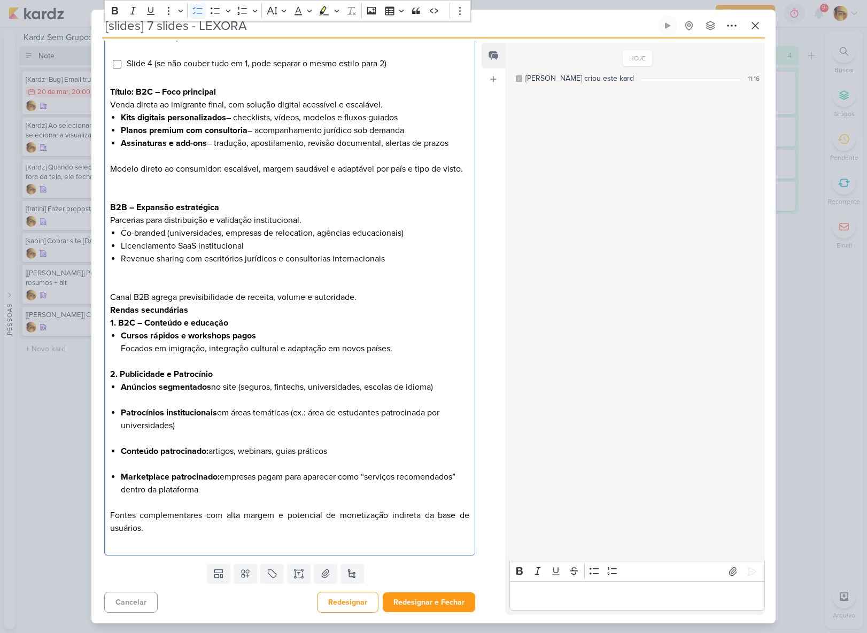
click at [176, 536] on p "Editor editing area: main" at bounding box center [289, 541] width 359 height 13
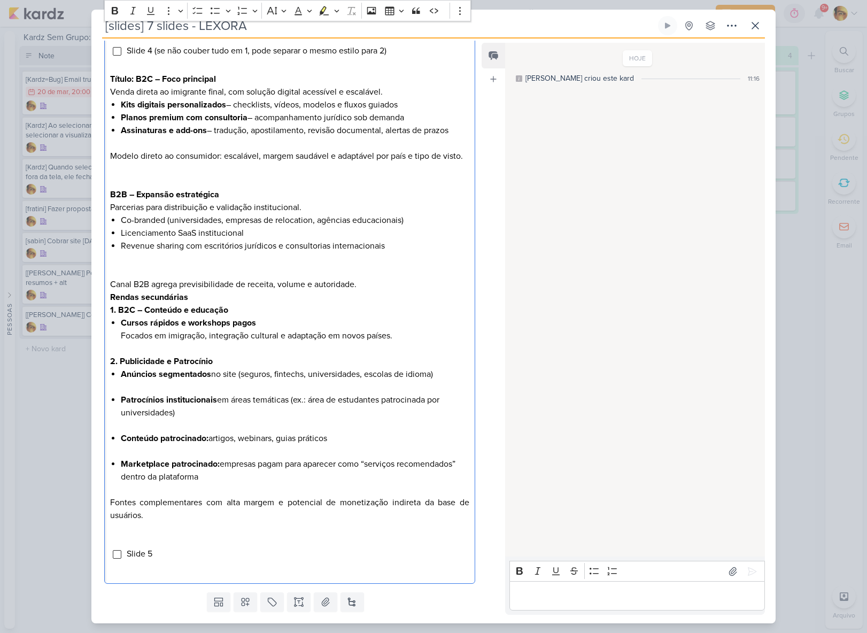
scroll to position [1170, 0]
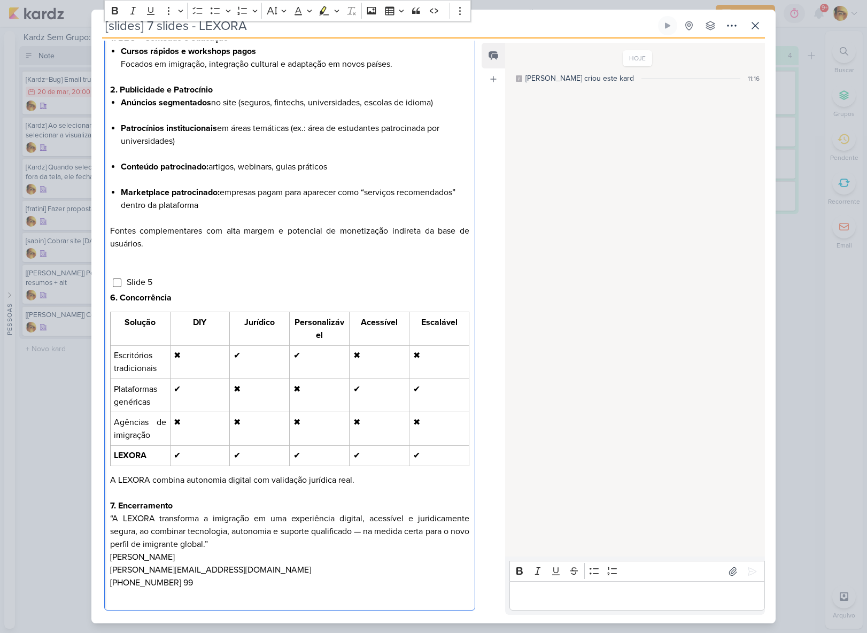
click at [120, 303] on strong "6. Concorrência" at bounding box center [140, 298] width 61 height 11
click at [122, 499] on p "Editor editing area: main" at bounding box center [289, 493] width 359 height 13
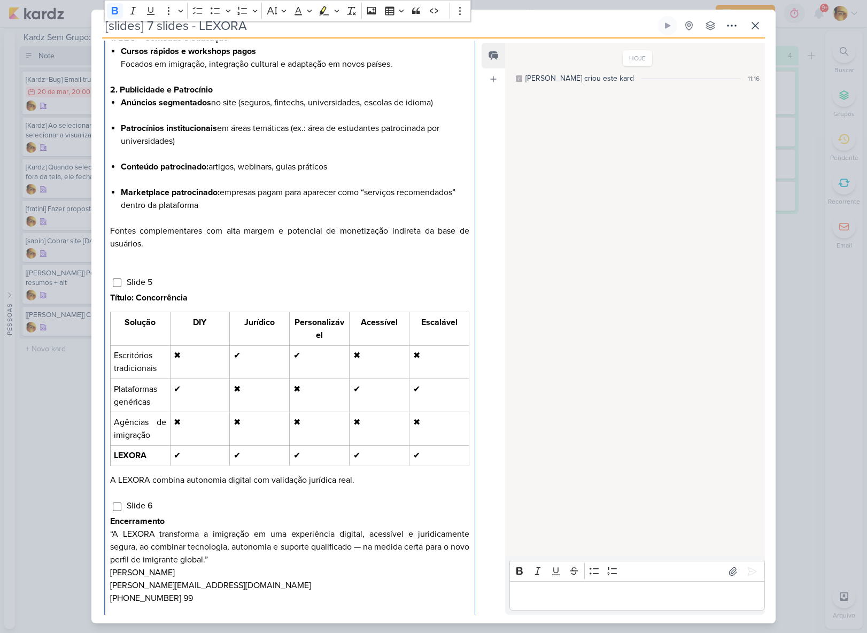
drag, startPoint x: 156, startPoint y: 535, endPoint x: 103, endPoint y: 536, distance: 52.9
click at [238, 566] on p "“A LEXORA transforma a imigração em uma experiência digital, acessível e juridi…" at bounding box center [289, 547] width 359 height 39
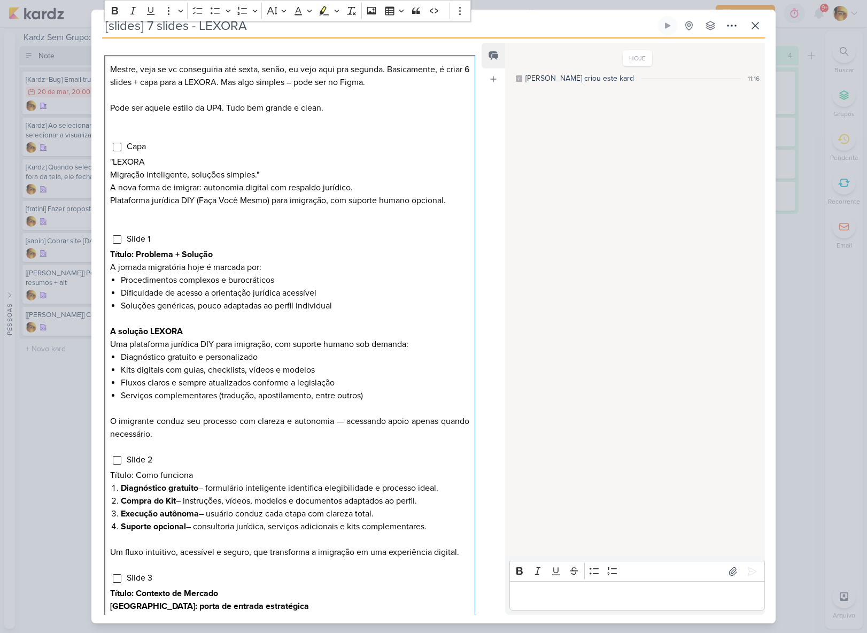
scroll to position [0, 0]
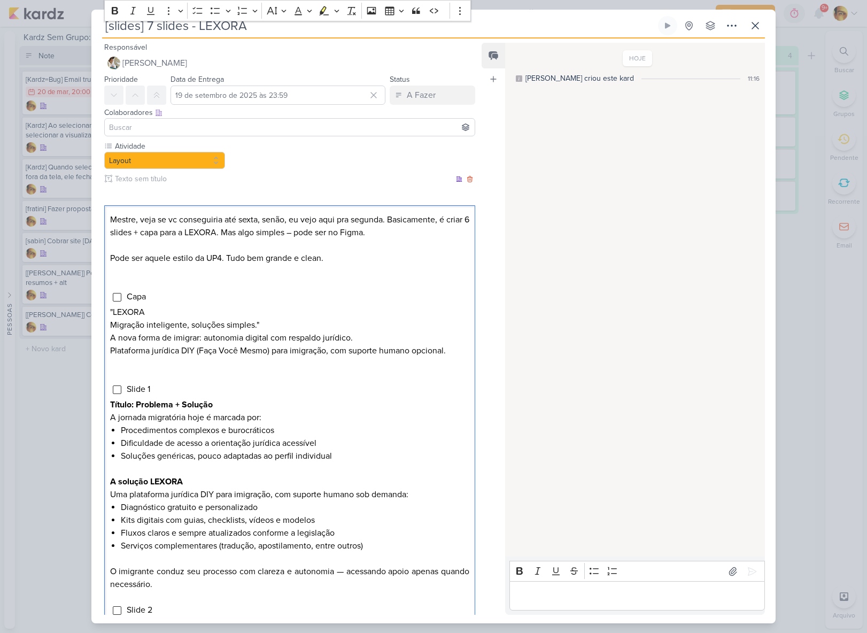
click at [148, 361] on p "Editor editing area: main" at bounding box center [289, 363] width 359 height 13
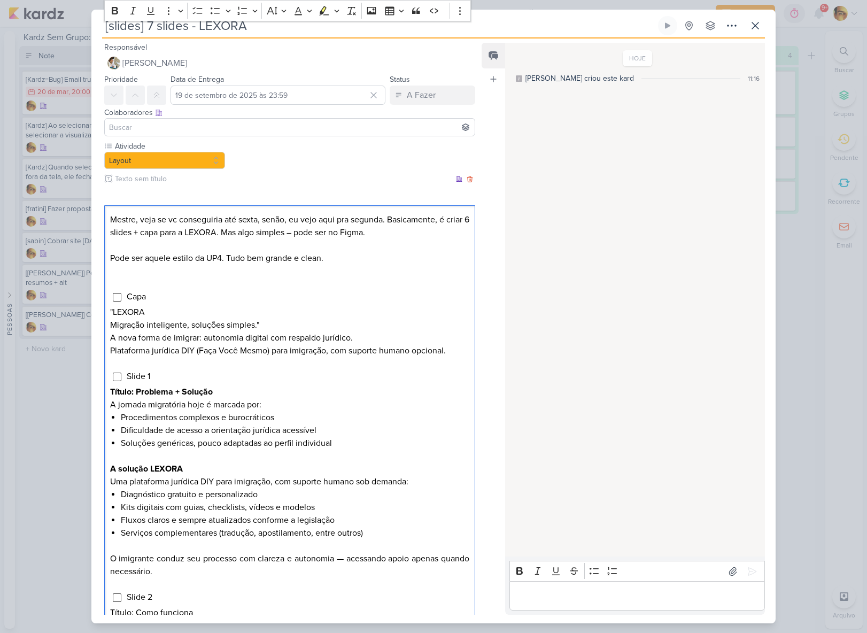
click at [141, 278] on p "Editor editing area: main" at bounding box center [289, 284] width 359 height 13
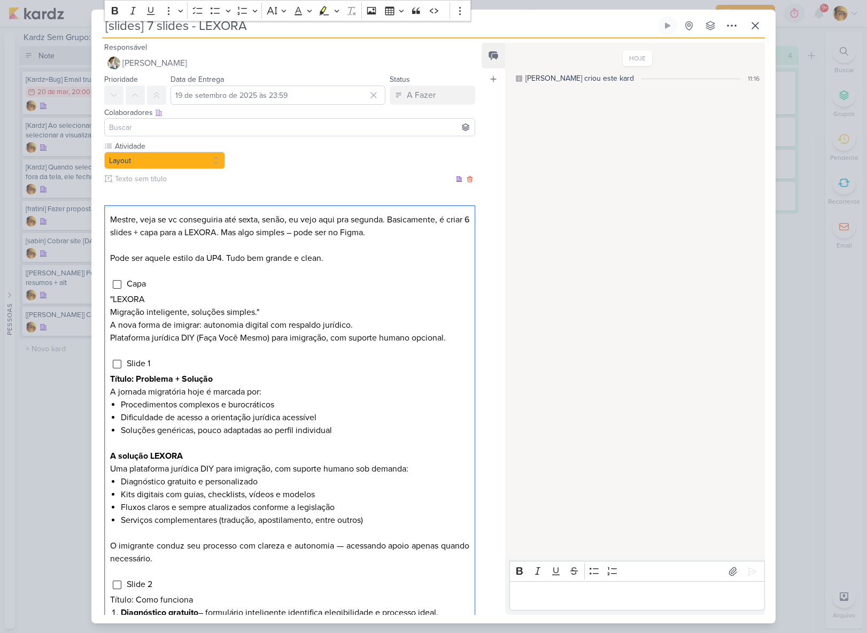
click at [350, 258] on p "Pode ser aquele estilo da UP4. Tudo bem grande e clean." at bounding box center [289, 258] width 359 height 13
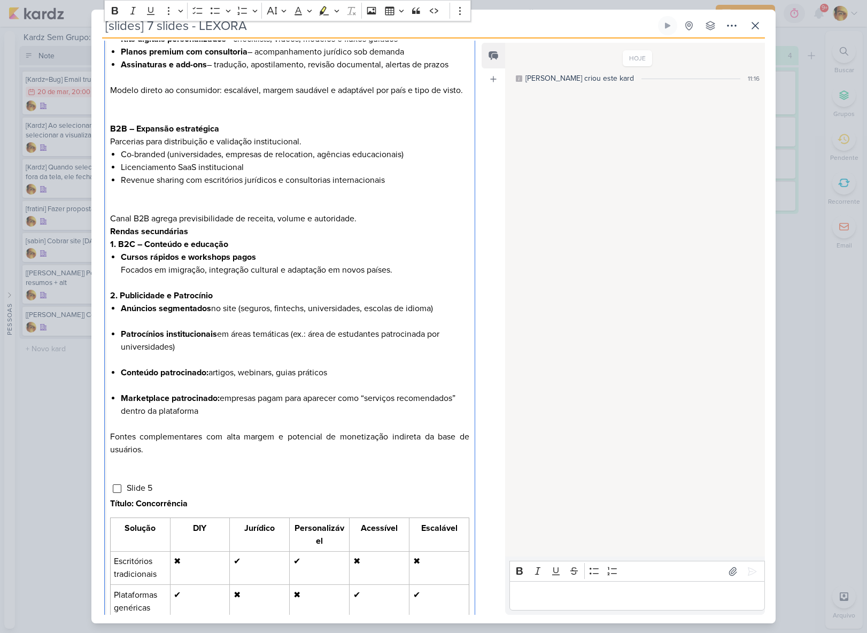
scroll to position [1228, 0]
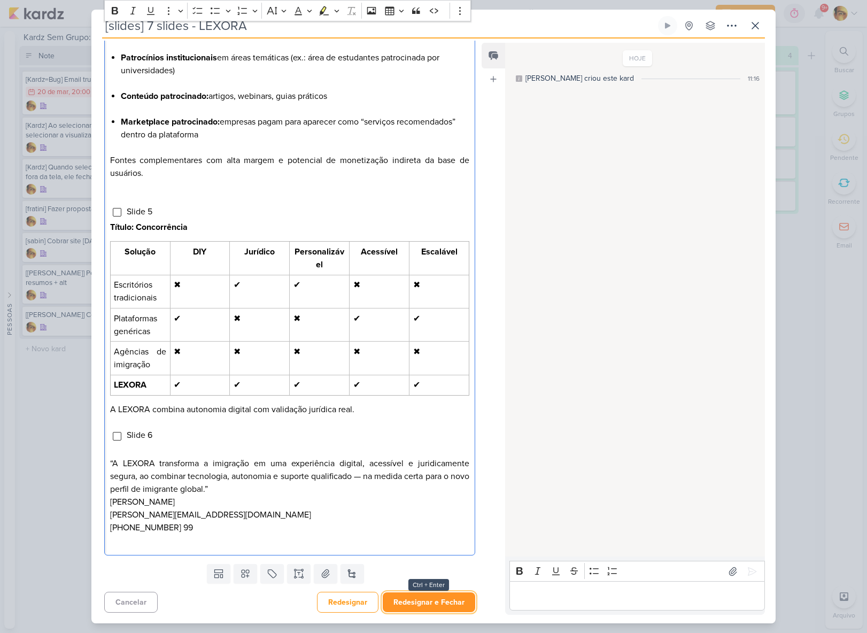
click at [413, 602] on button "Redesignar e Fechar" at bounding box center [429, 603] width 93 height 20
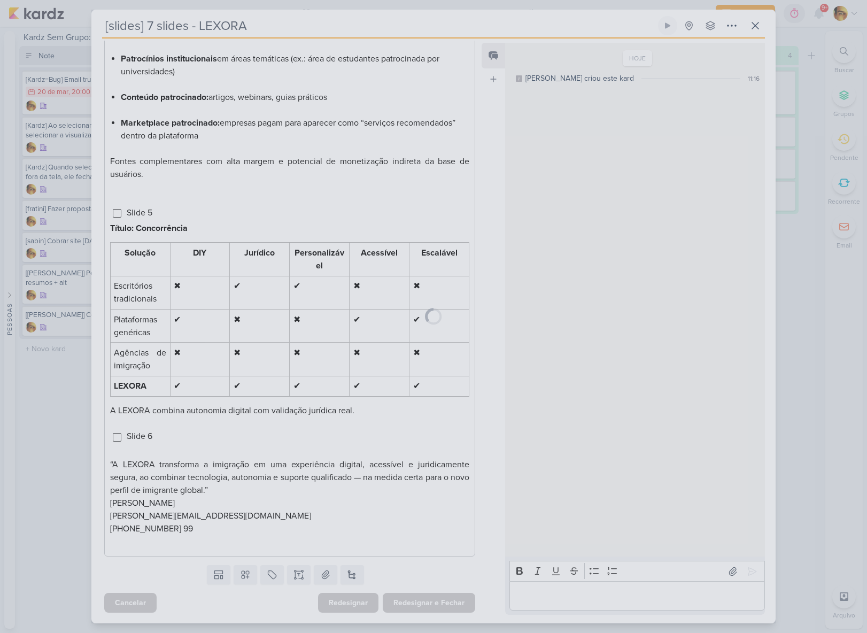
scroll to position [0, 0]
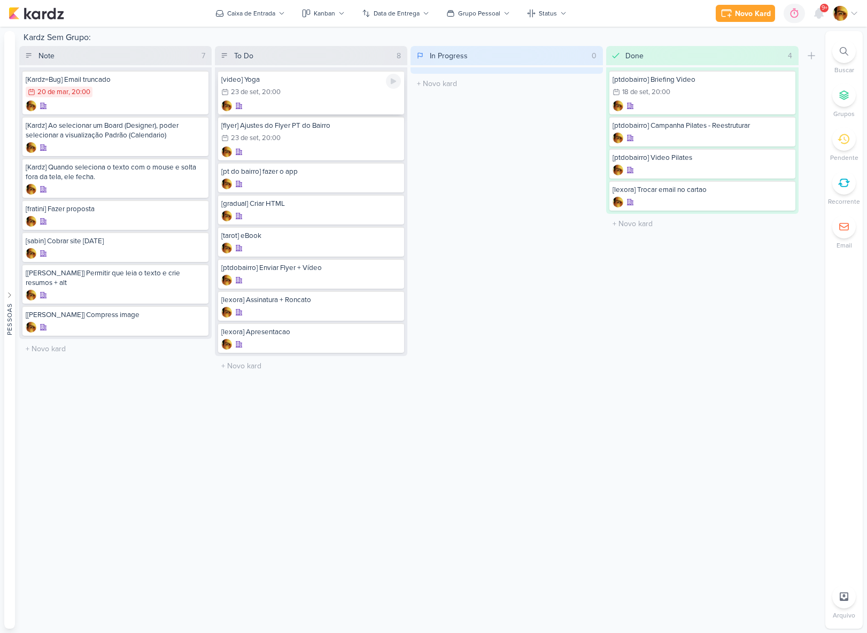
click at [305, 95] on div "23/9 [DATE] 20:00" at bounding box center [311, 93] width 180 height 12
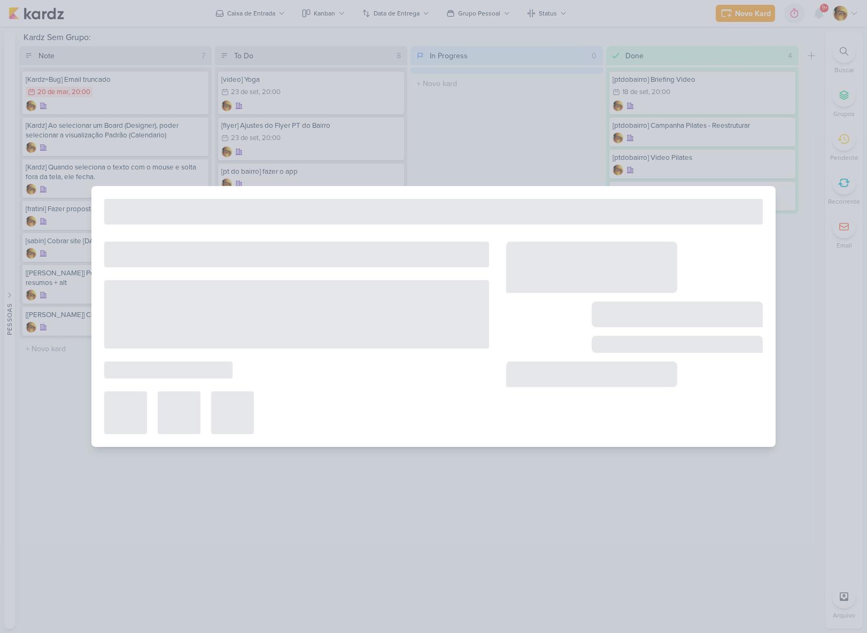
type input "[video] Yoga"
type input "[DATE] 20:00"
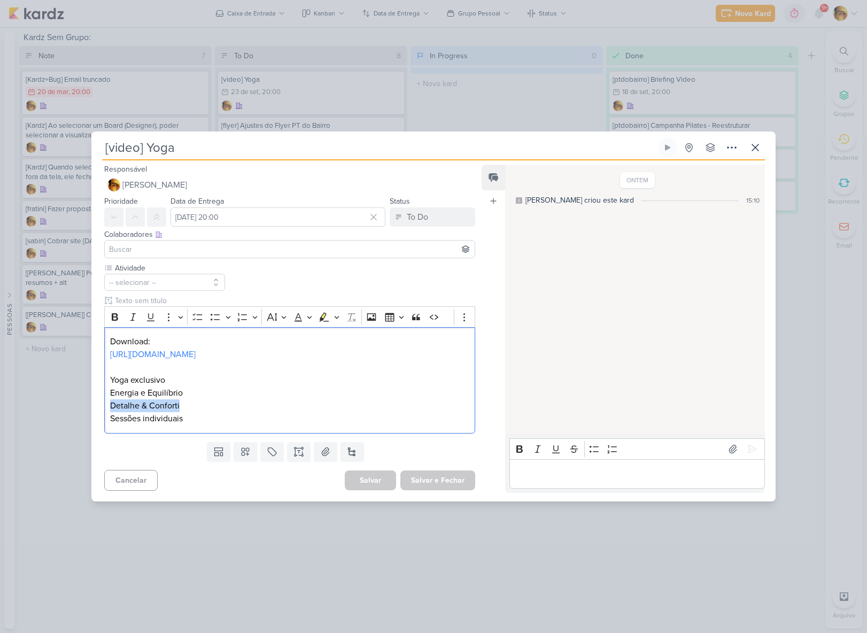
drag, startPoint x: 182, startPoint y: 415, endPoint x: 83, endPoint y: 415, distance: 98.9
click at [83, 415] on div "[video] Yoga Criado por mim" at bounding box center [433, 316] width 867 height 633
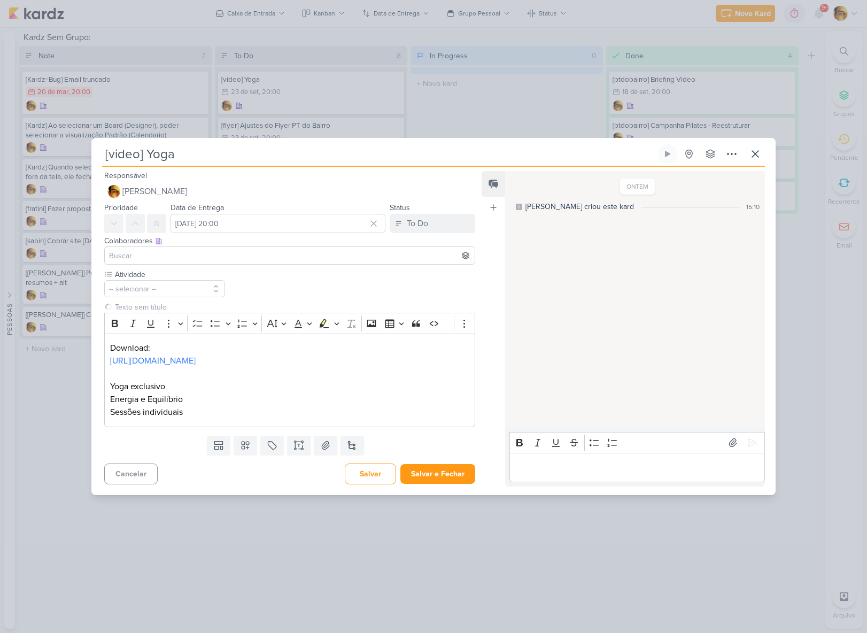
click at [174, 149] on input "[video] Yoga" at bounding box center [379, 153] width 554 height 19
click at [170, 187] on span "[PERSON_NAME]" at bounding box center [154, 191] width 65 height 13
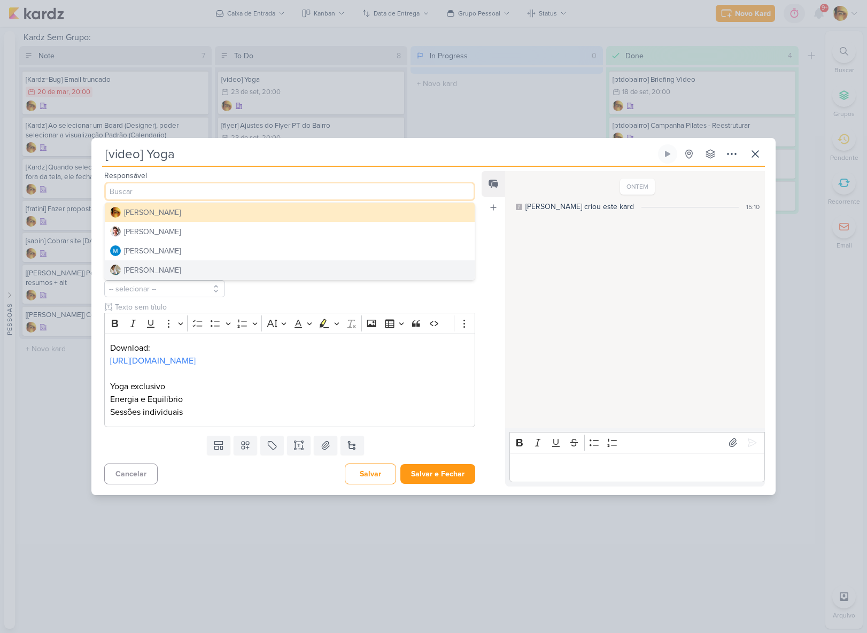
click at [166, 265] on div "[PERSON_NAME]" at bounding box center [152, 270] width 57 height 11
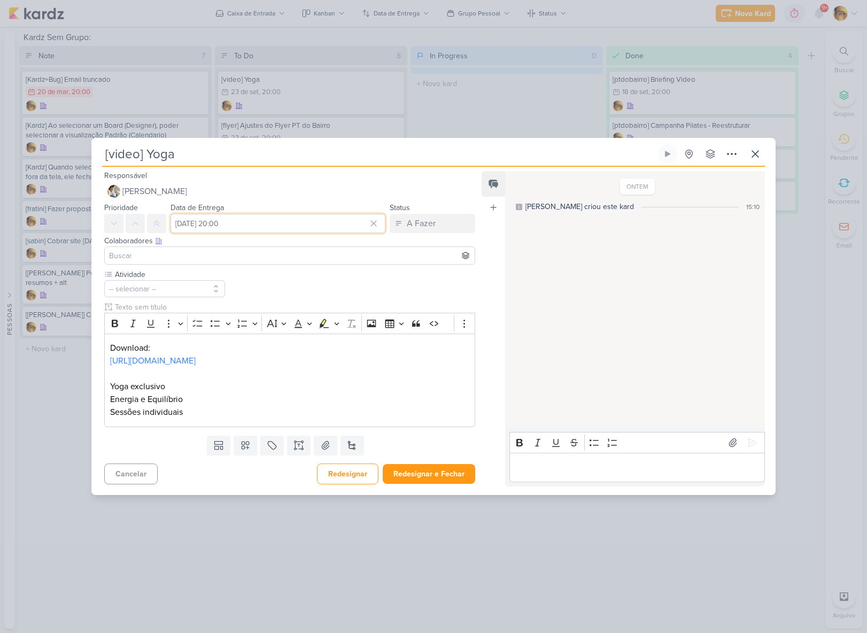
click at [235, 216] on input "[DATE] 20:00" at bounding box center [278, 223] width 215 height 19
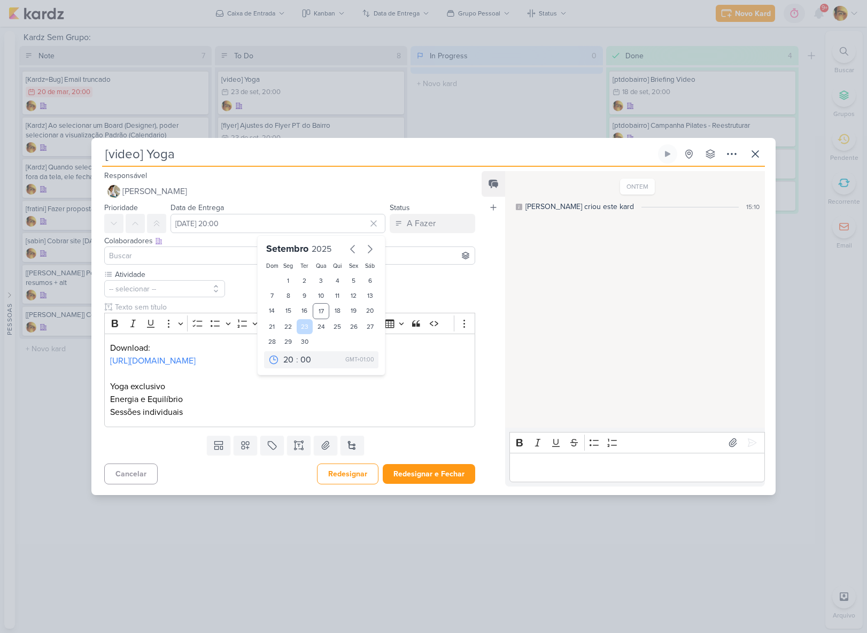
click at [303, 322] on div "23" at bounding box center [305, 326] width 17 height 15
click at [310, 190] on button "[PERSON_NAME]" at bounding box center [289, 191] width 371 height 19
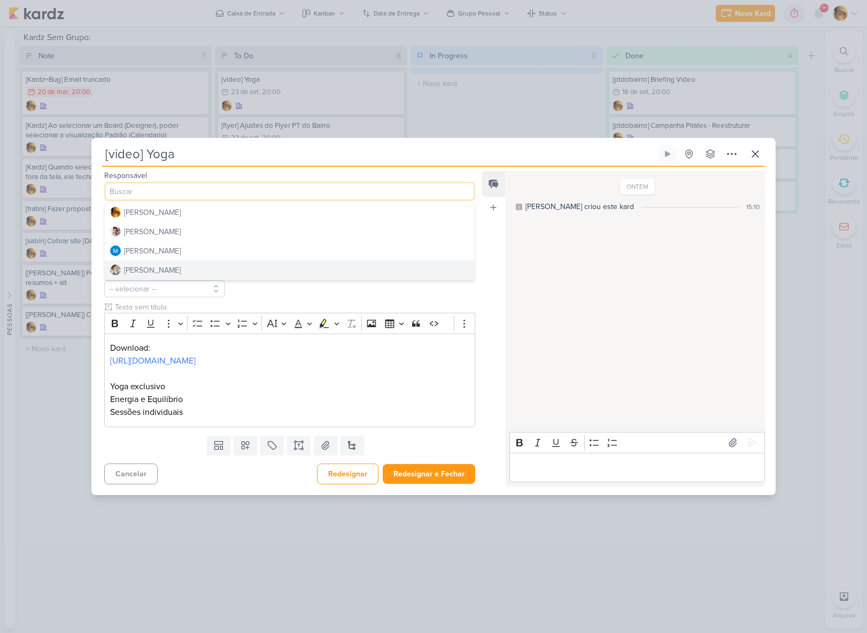
click at [493, 334] on div "Feed Atrelar email Solte o email para atrelar ao kard" at bounding box center [494, 328] width 24 height 315
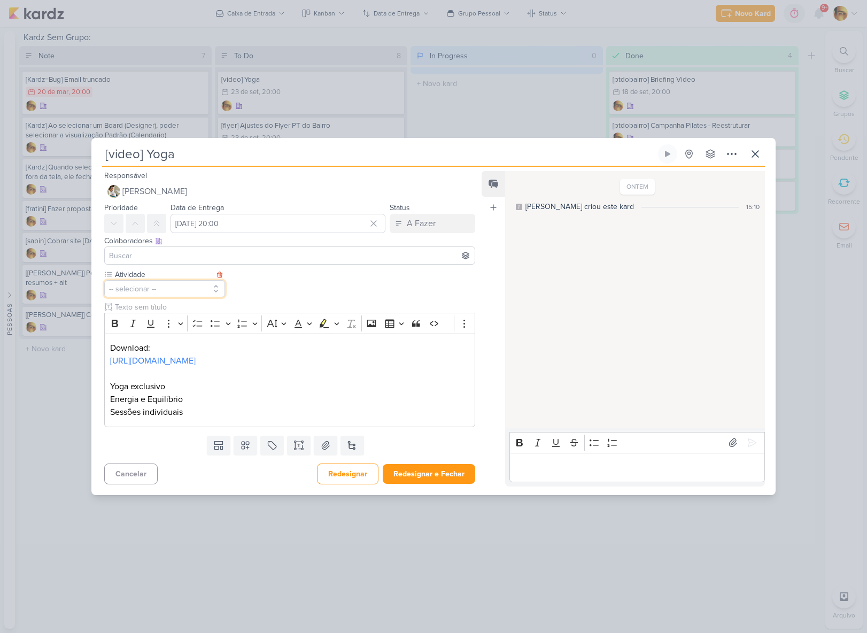
click at [140, 285] on button "-- selecionar --" at bounding box center [164, 288] width 121 height 17
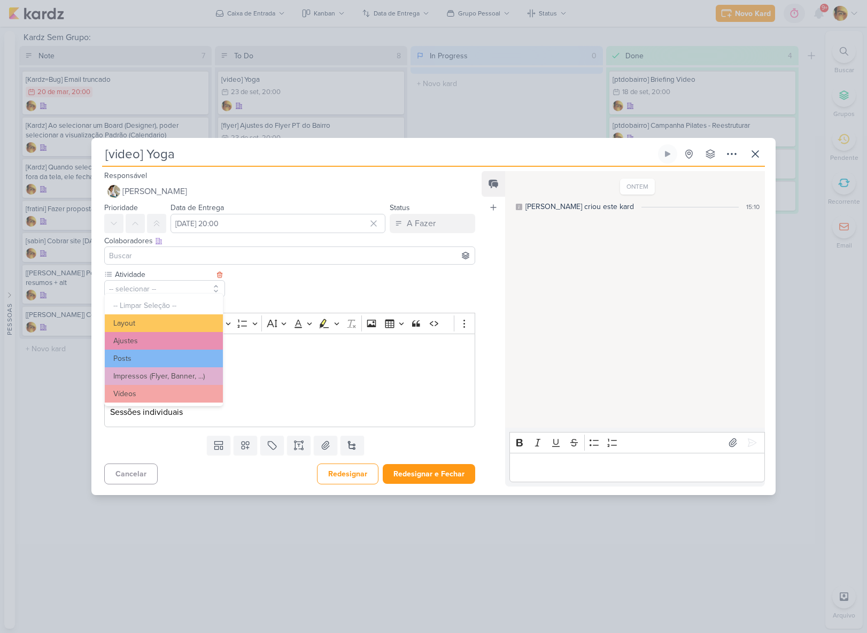
click at [135, 397] on button "Vídeos" at bounding box center [164, 394] width 118 height 18
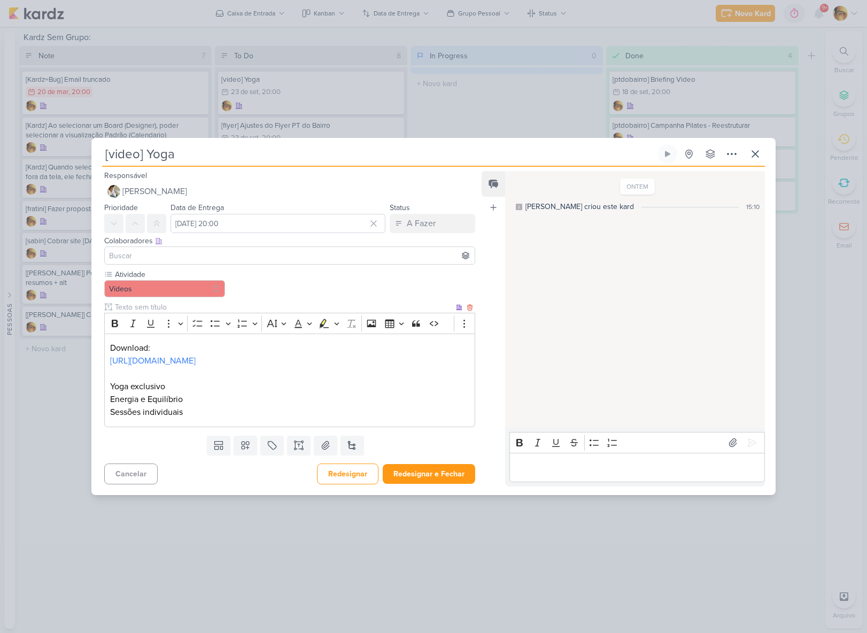
click at [121, 342] on p "Download:" at bounding box center [289, 348] width 359 height 13
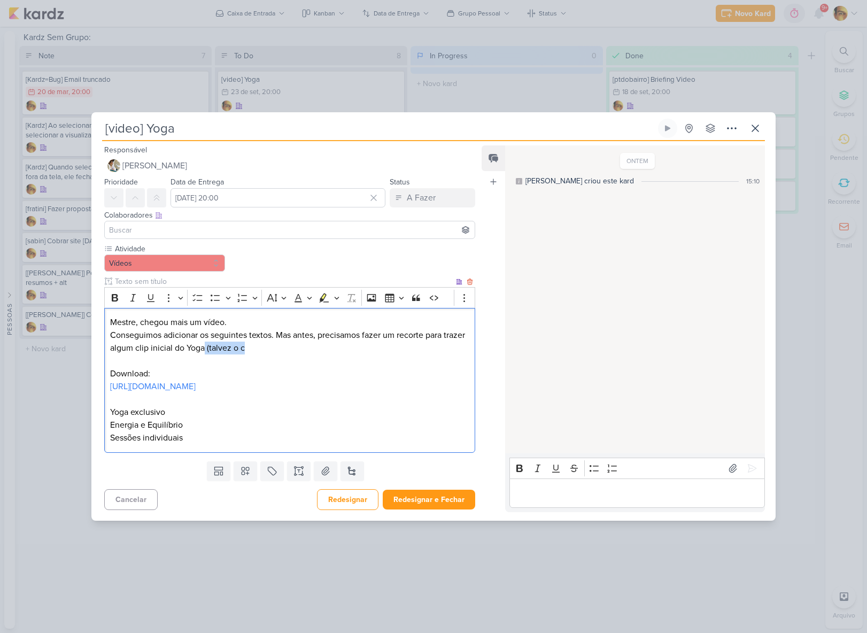
drag, startPoint x: 228, startPoint y: 343, endPoint x: 281, endPoint y: 344, distance: 53.0
click at [281, 344] on p "Conseguimos adicionar os seguintes textos. Mas antes, precisamos fazer um recor…" at bounding box center [289, 342] width 359 height 26
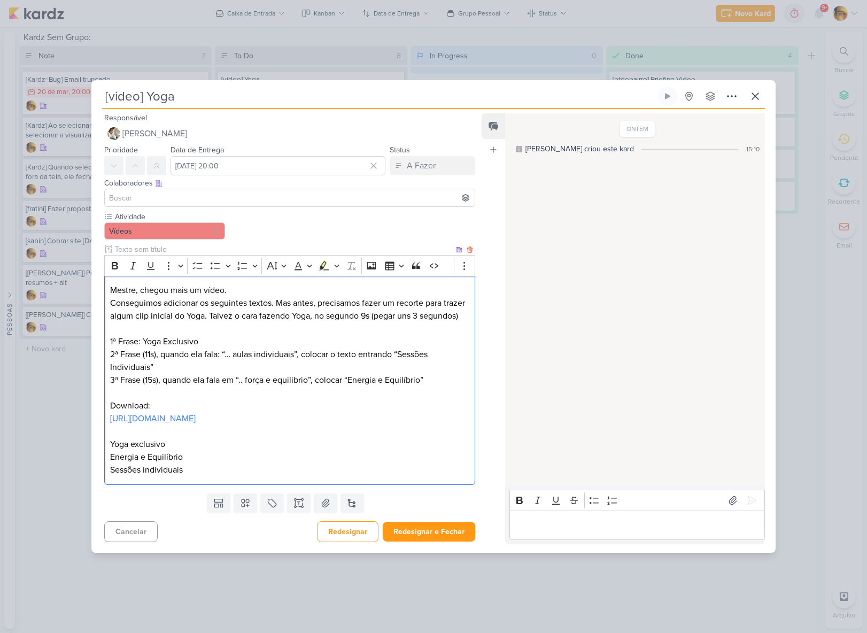
click at [438, 381] on p "3ª Frase (15s), quando ela fala em “.. força e equilibrio”, colocar “Energia e …" at bounding box center [289, 380] width 359 height 13
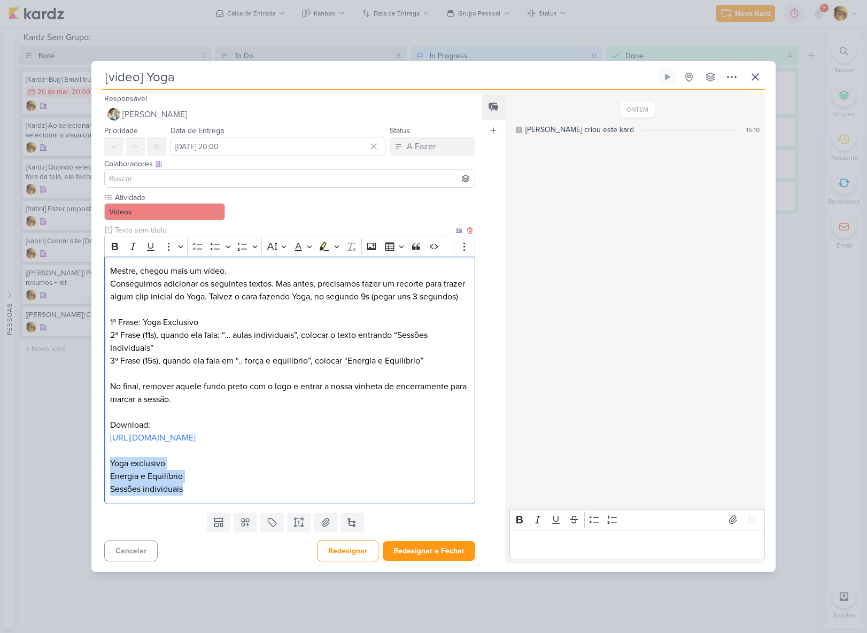
drag, startPoint x: 146, startPoint y: 495, endPoint x: 107, endPoint y: 477, distance: 42.4
click at [108, 478] on div "Mestre, chegou mais um vídeo. Conseguimos adicionar os seguintes textos. Mas an…" at bounding box center [289, 381] width 371 height 248
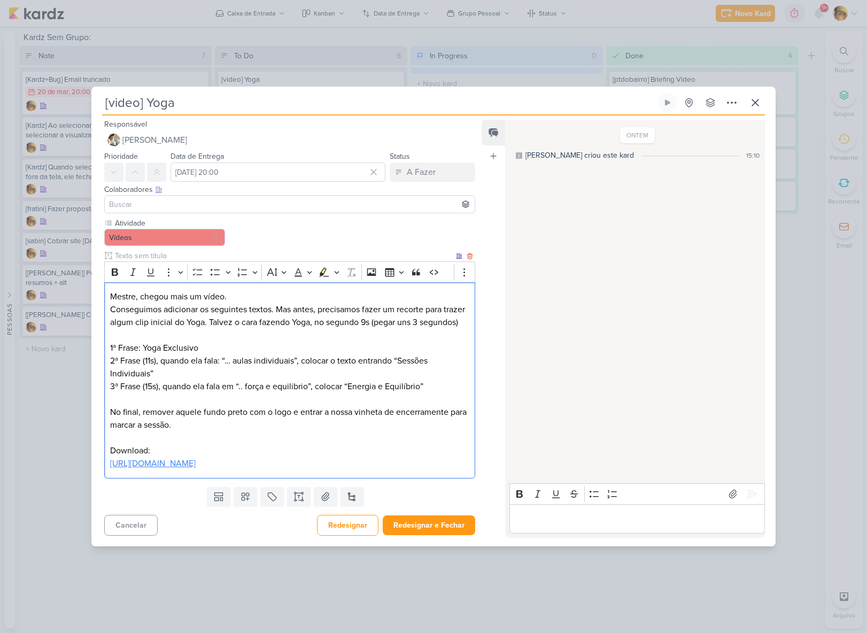
click at [146, 469] on link "[URL][DOMAIN_NAME]" at bounding box center [153, 463] width 86 height 11
click at [308, 443] on p "Editor editing area: main" at bounding box center [289, 438] width 359 height 13
drag, startPoint x: 257, startPoint y: 474, endPoint x: 60, endPoint y: 460, distance: 197.3
click at [60, 460] on div "[video] Yoga Criado por mim" at bounding box center [433, 316] width 867 height 633
click at [220, 442] on p "Editor editing area: main" at bounding box center [289, 438] width 359 height 13
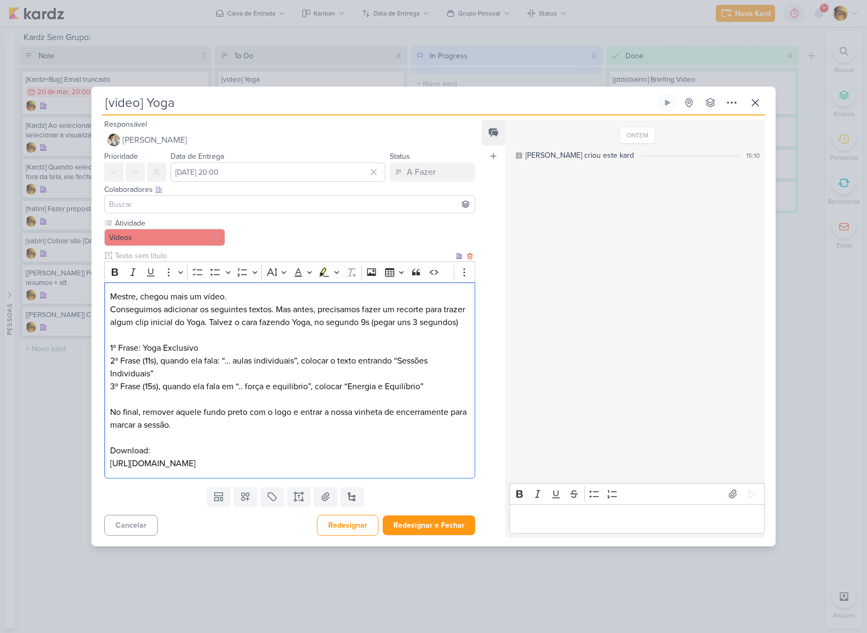
click at [233, 422] on p "No final, remover aquele fundo preto com o logo e entrar a nossa vinheta de enc…" at bounding box center [289, 419] width 359 height 26
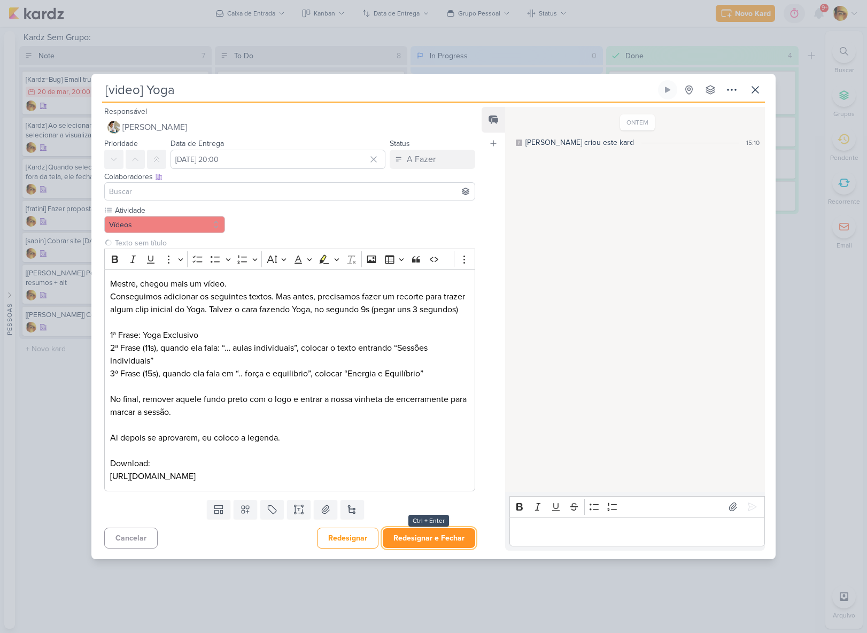
click at [431, 548] on button "Redesignar e Fechar" at bounding box center [429, 538] width 93 height 20
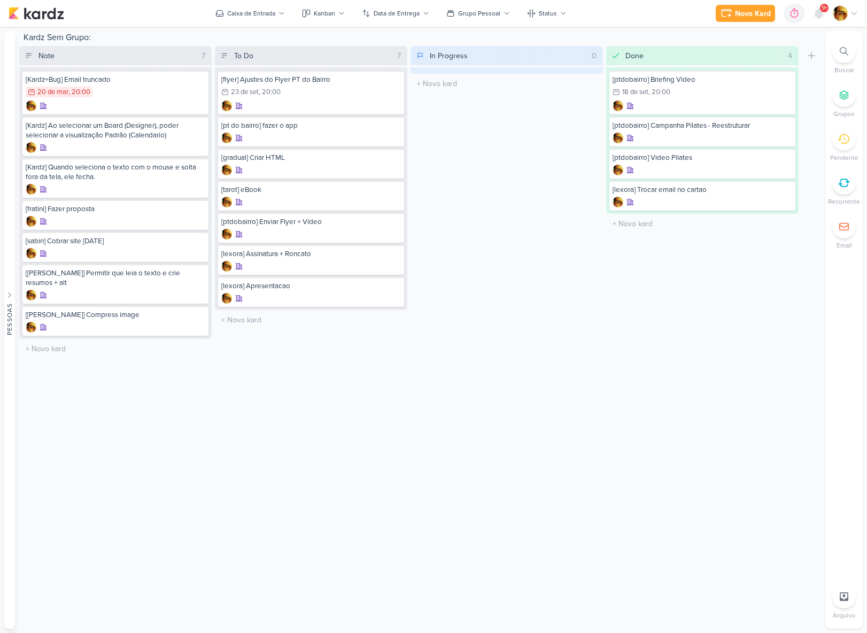
click at [280, 413] on div "Kardz Sem Grupo: Note 7 Mover Para Esquerda Mover Para Direita [GEOGRAPHIC_DATA…" at bounding box center [420, 330] width 802 height 598
